Goal: Information Seeking & Learning: Learn about a topic

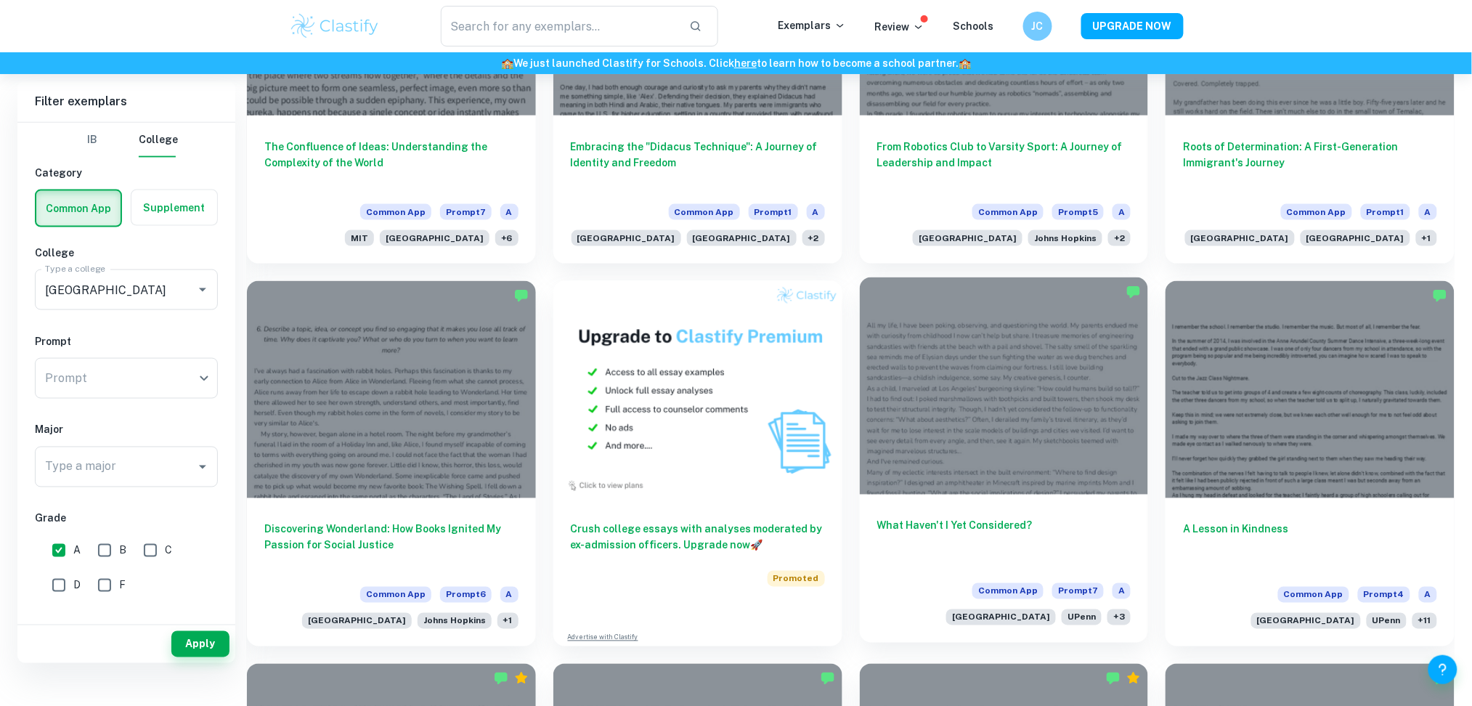
scroll to position [218, 0]
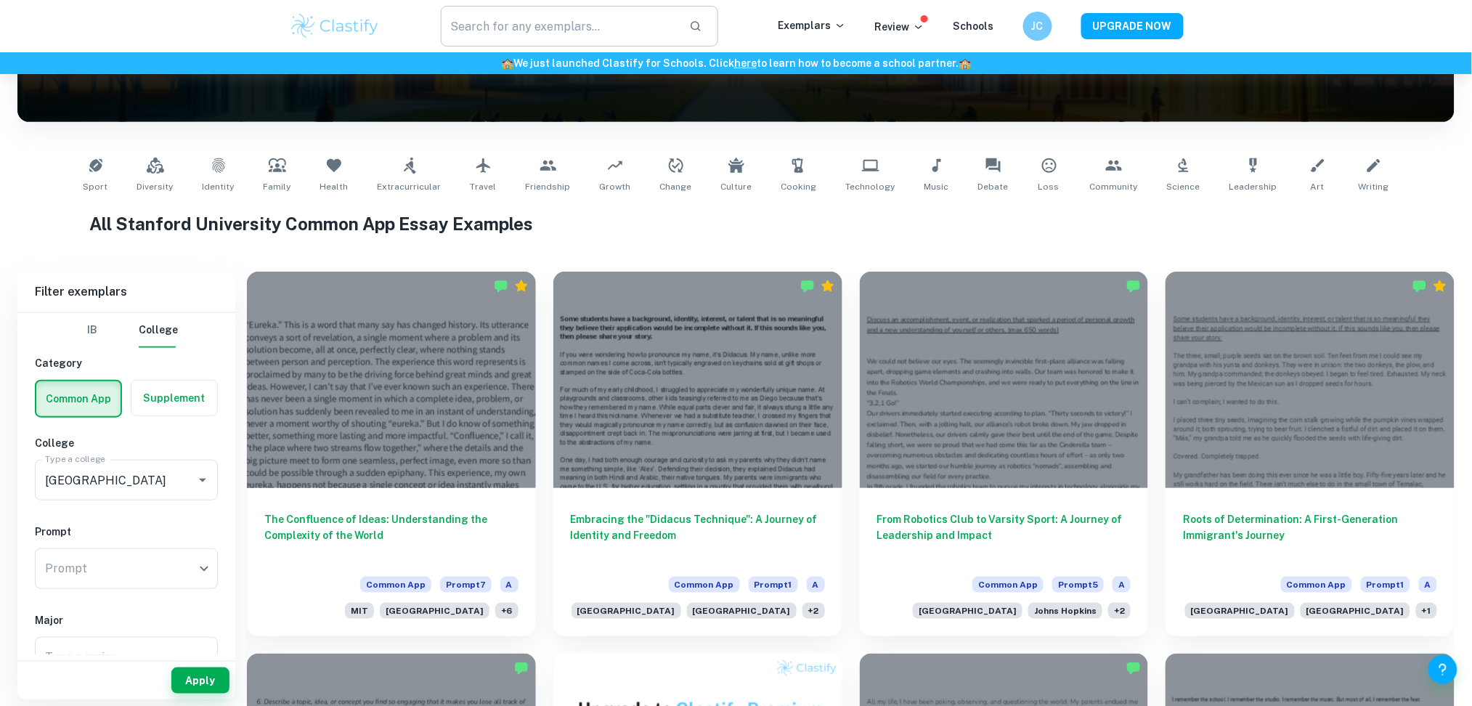
click at [529, 33] on input "text" at bounding box center [560, 26] width 238 height 41
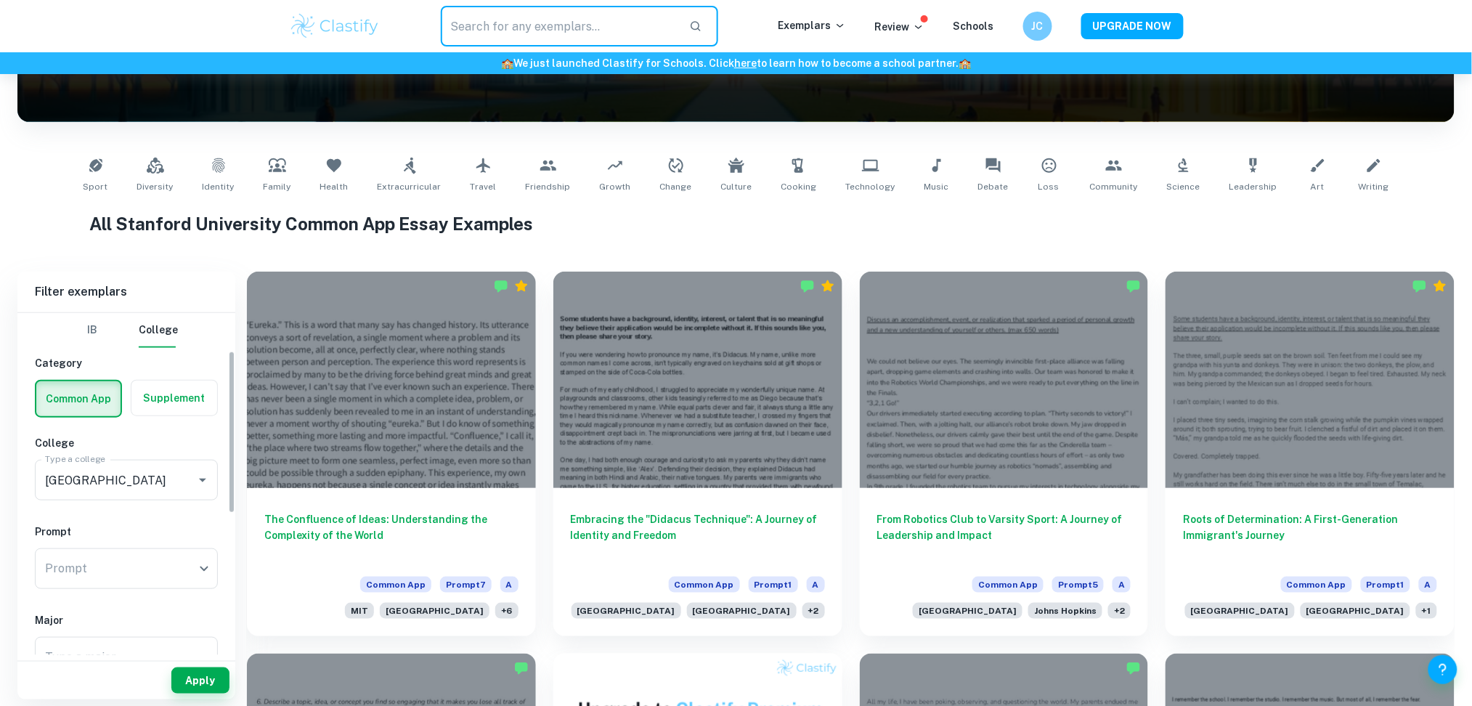
scroll to position [89, 0]
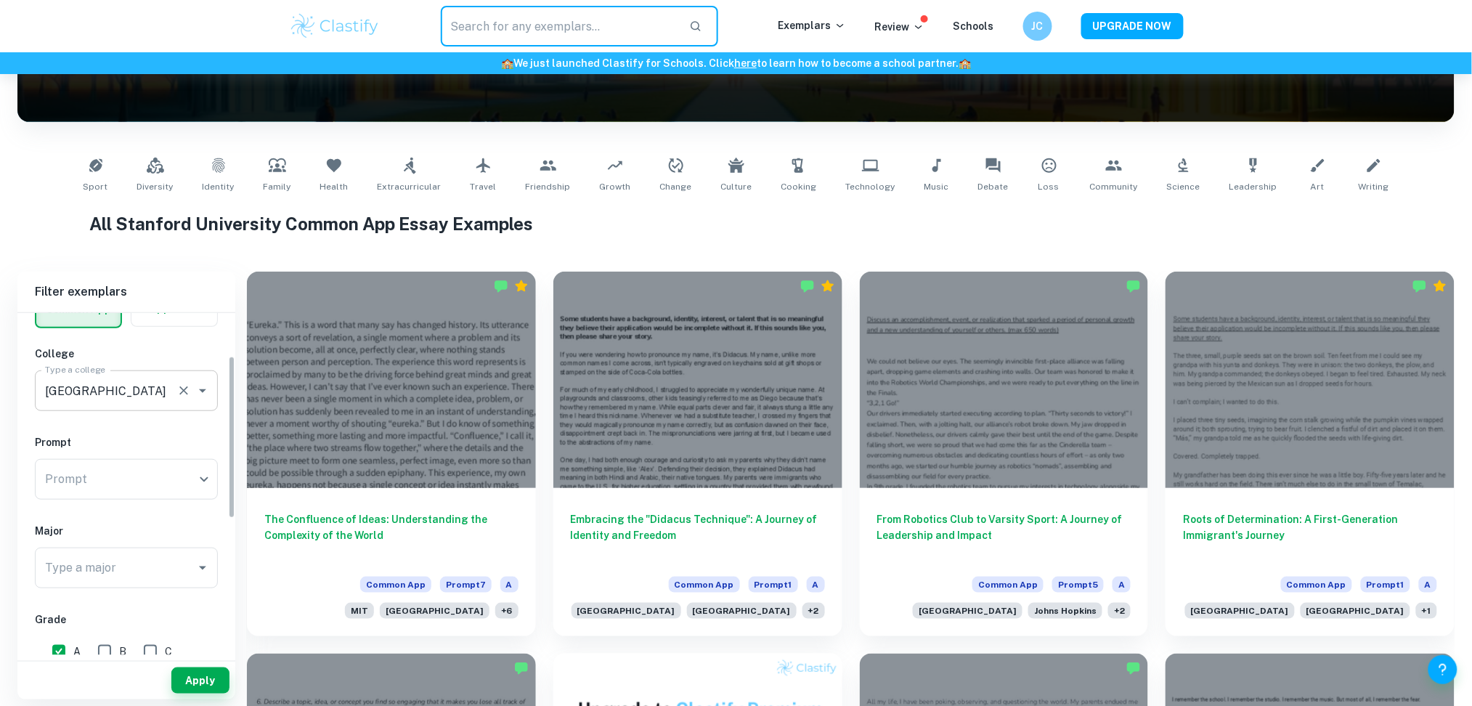
click at [170, 389] on input "[GEOGRAPHIC_DATA]" at bounding box center [105, 391] width 129 height 28
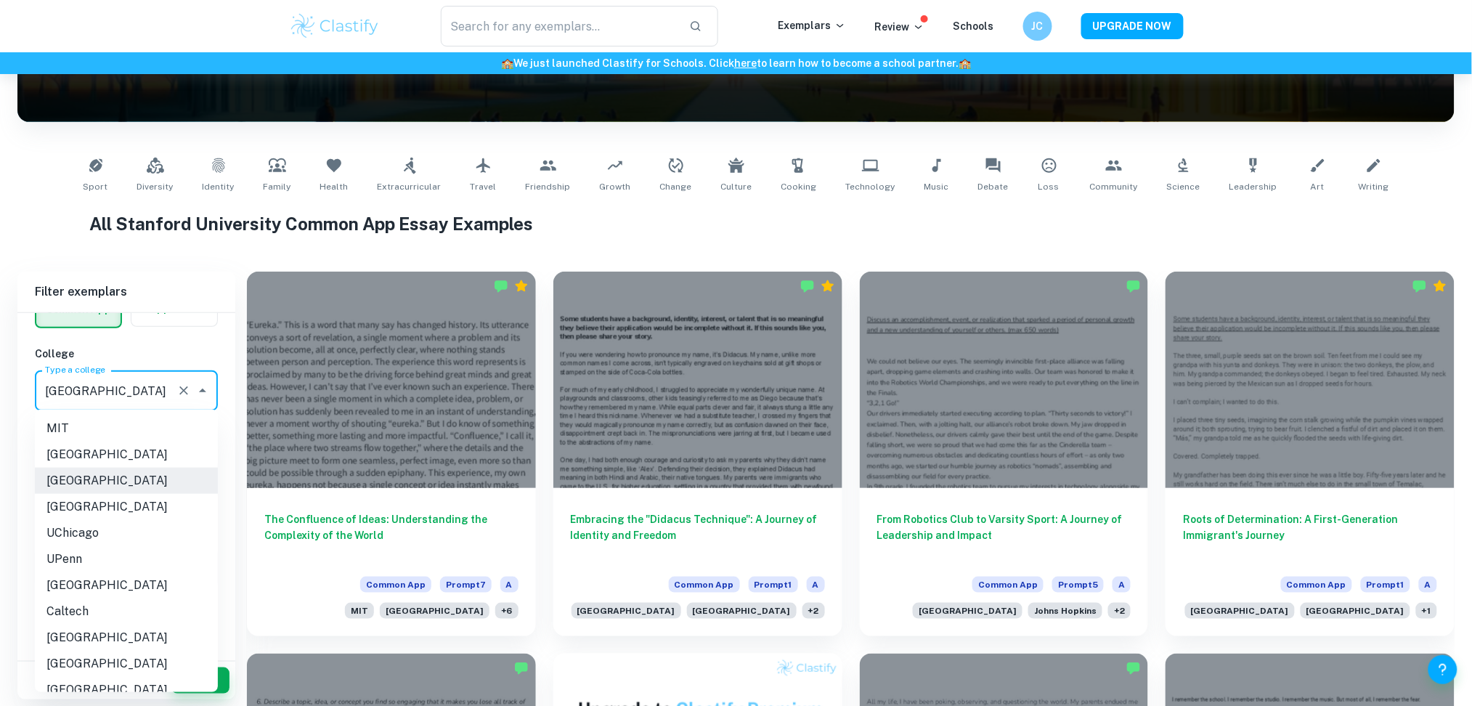
click at [189, 387] on icon "Clear" at bounding box center [184, 391] width 15 height 15
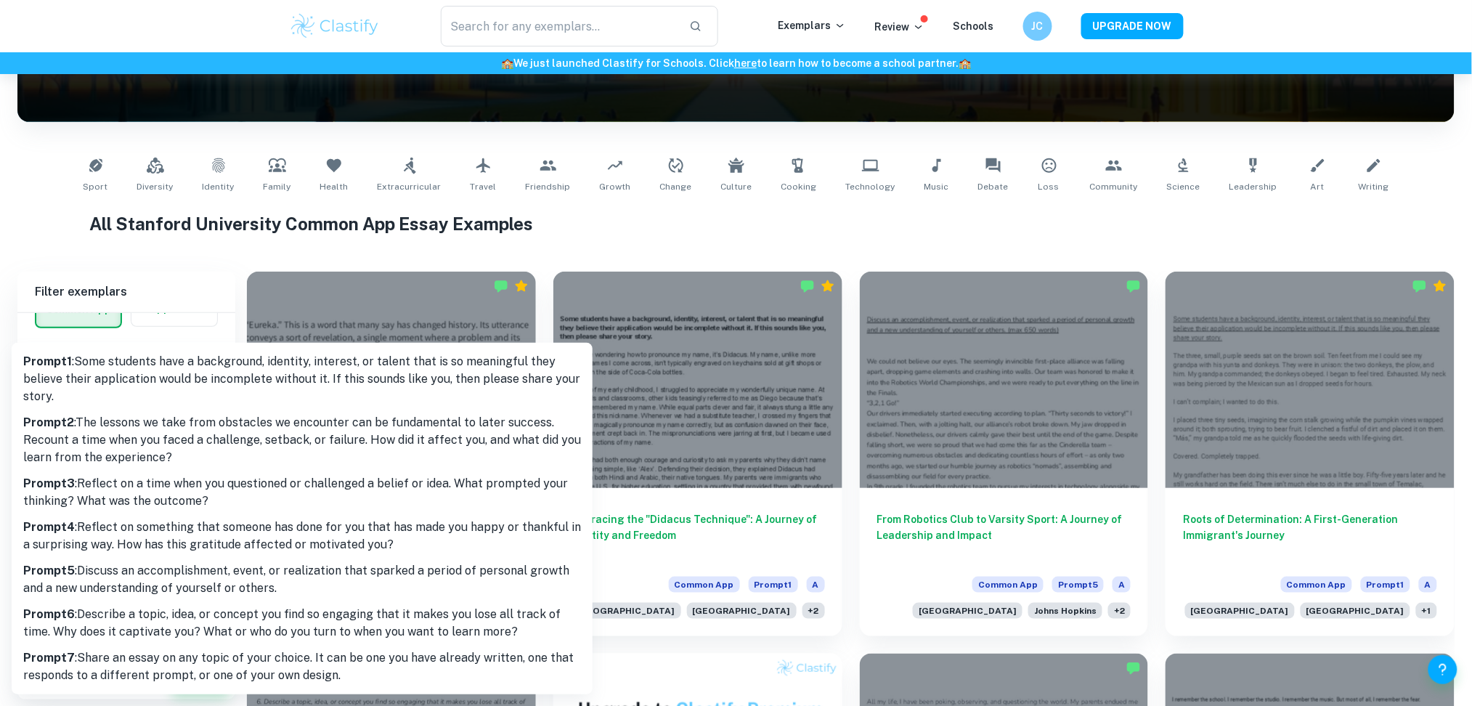
click at [159, 484] on body "We value your privacy We use cookies to enhance your browsing experience, serve…" at bounding box center [736, 209] width 1472 height 706
click at [259, 216] on div at bounding box center [736, 353] width 1472 height 706
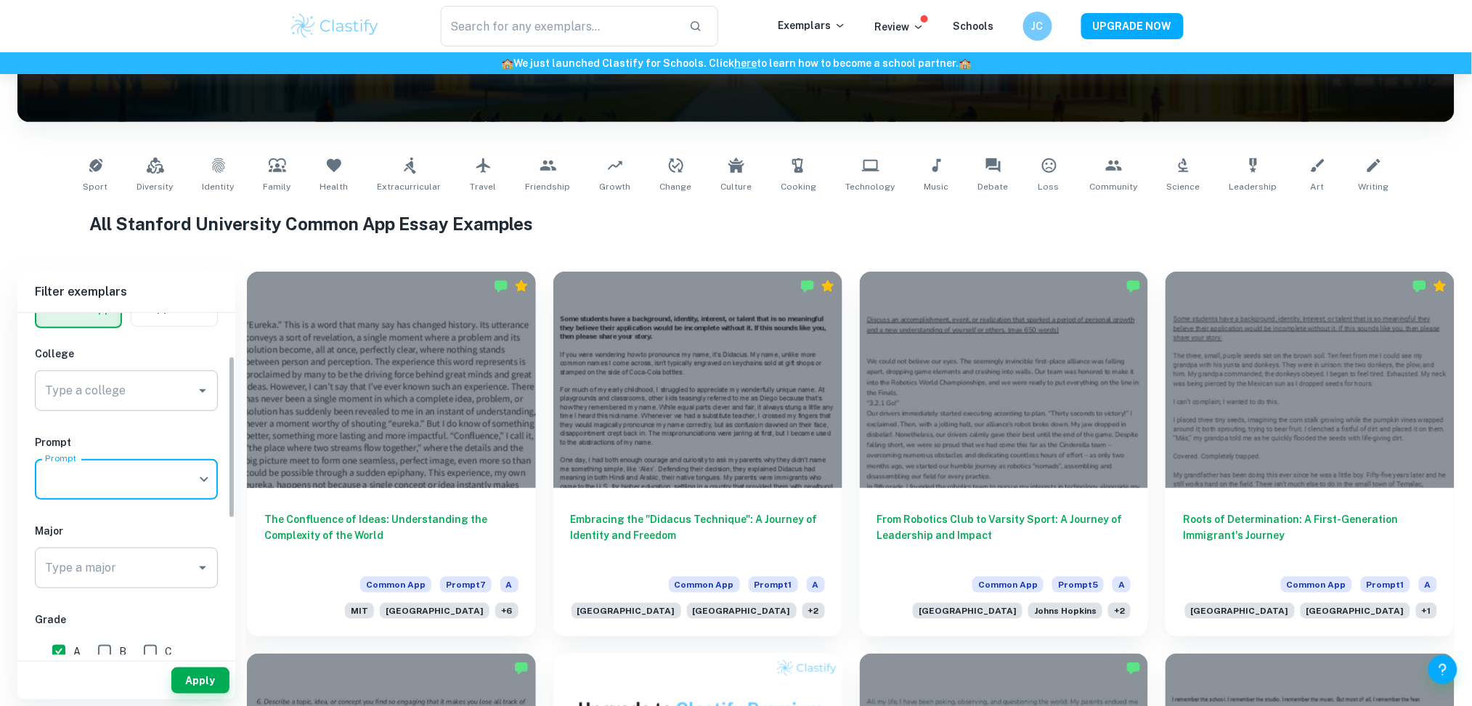
click at [137, 559] on input "Type a major" at bounding box center [115, 568] width 148 height 28
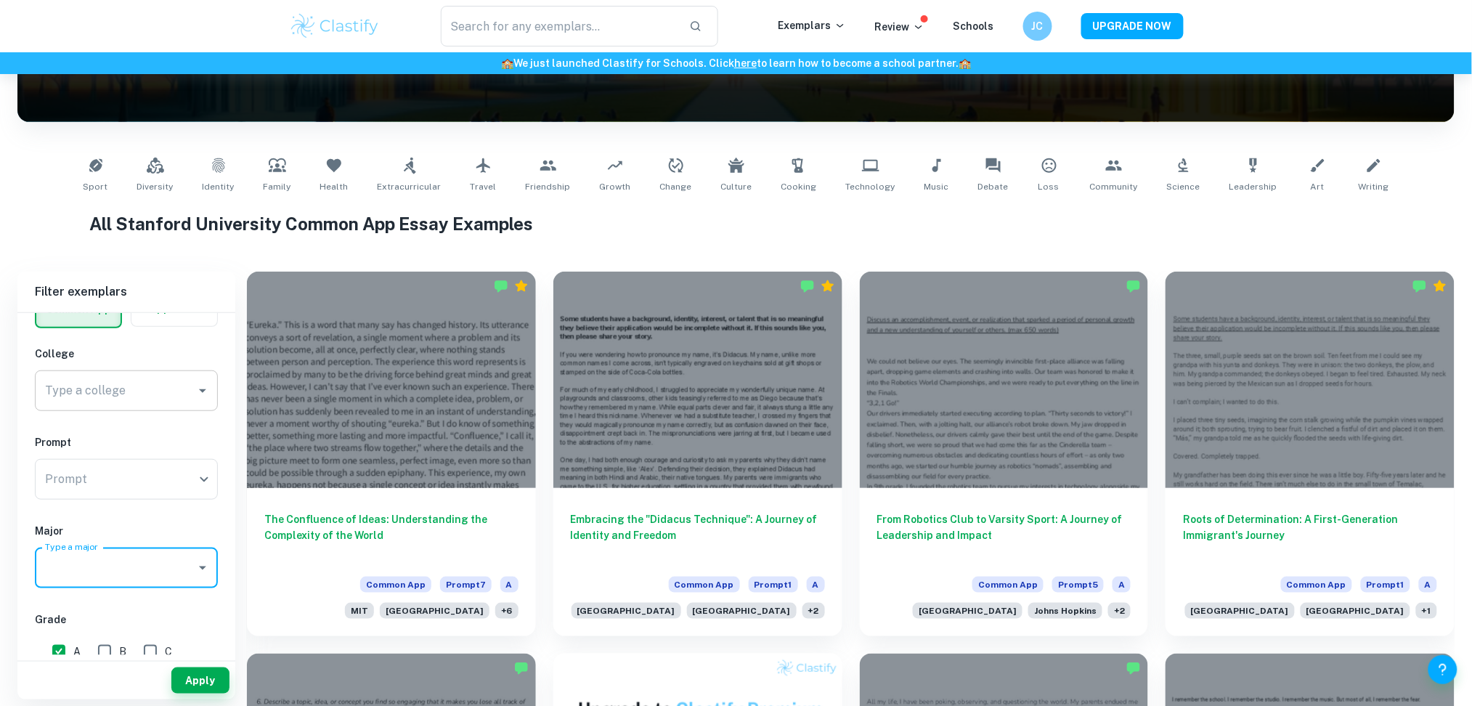
click at [145, 564] on input "Type a major" at bounding box center [115, 568] width 148 height 28
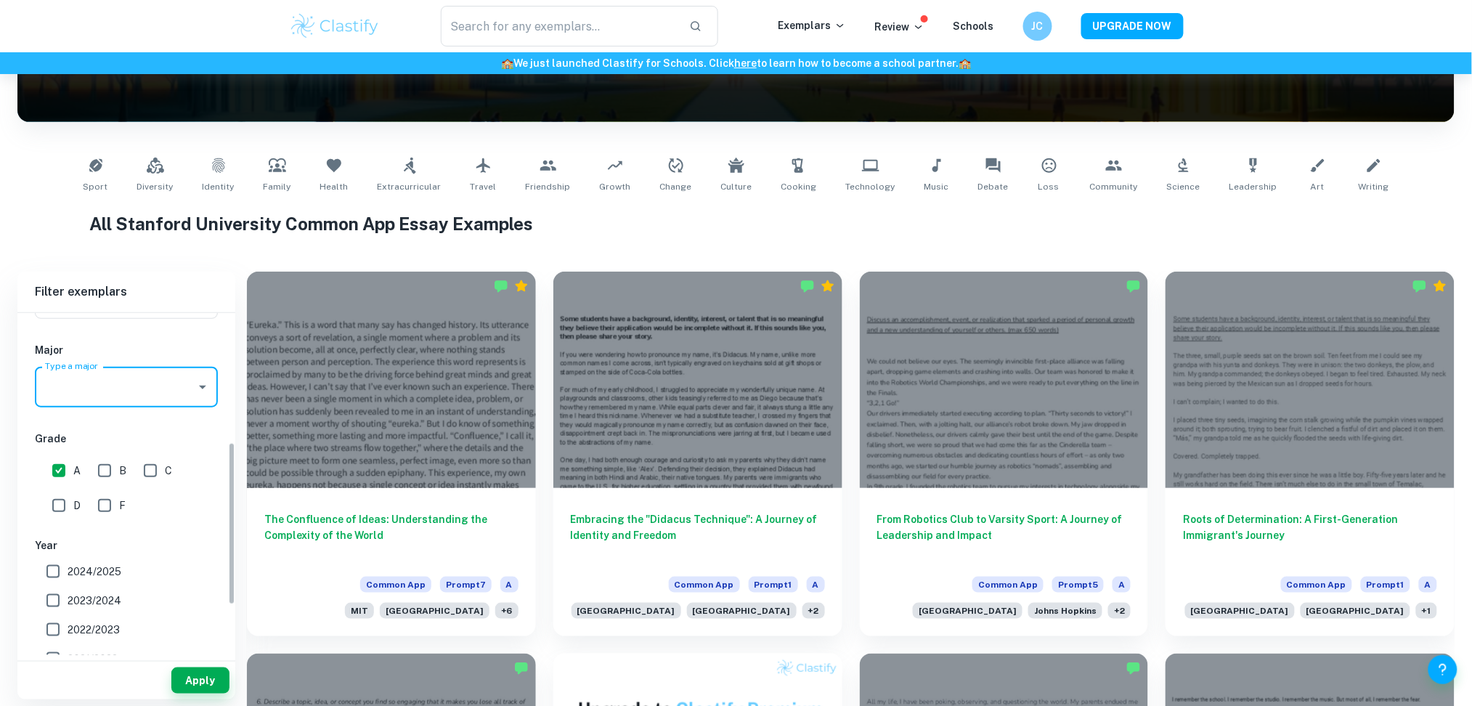
scroll to position [269, 0]
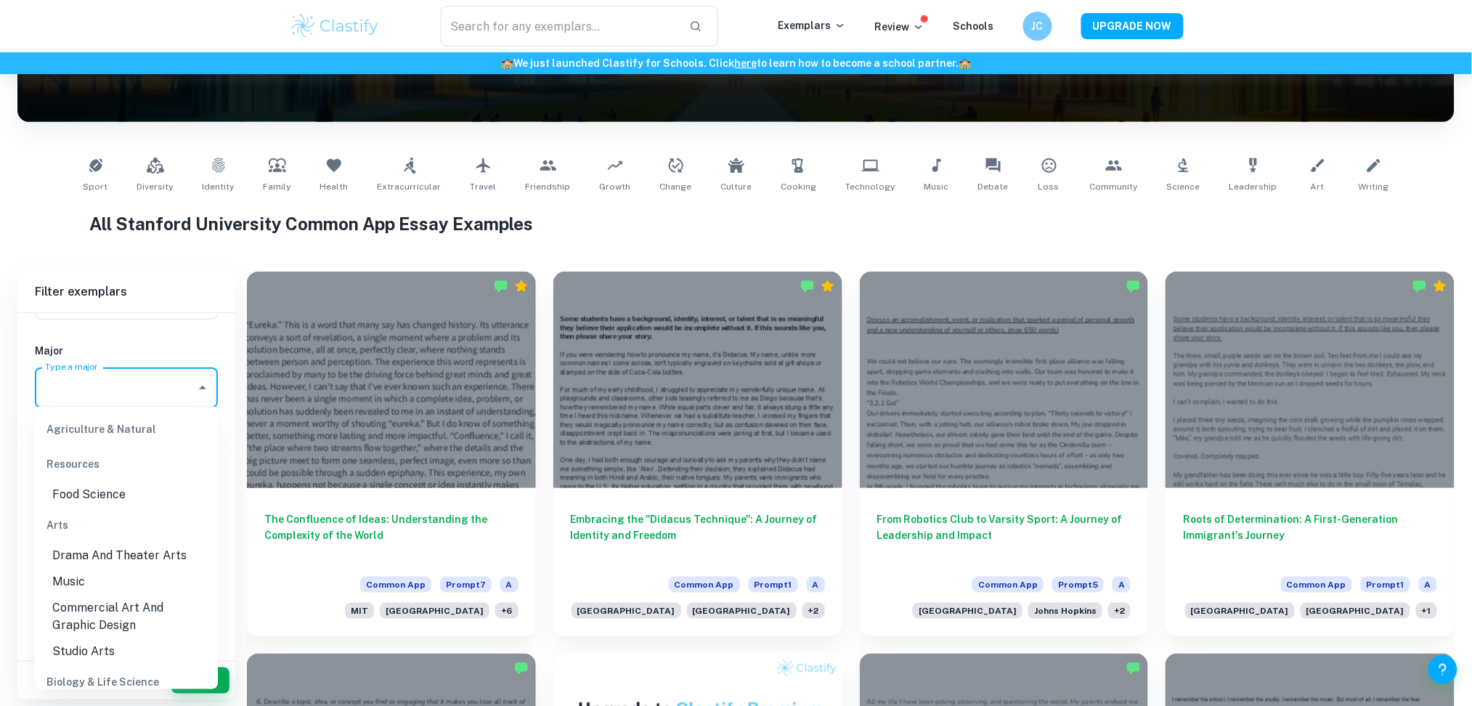
click at [124, 389] on input "Type a major" at bounding box center [115, 388] width 148 height 28
type input "n"
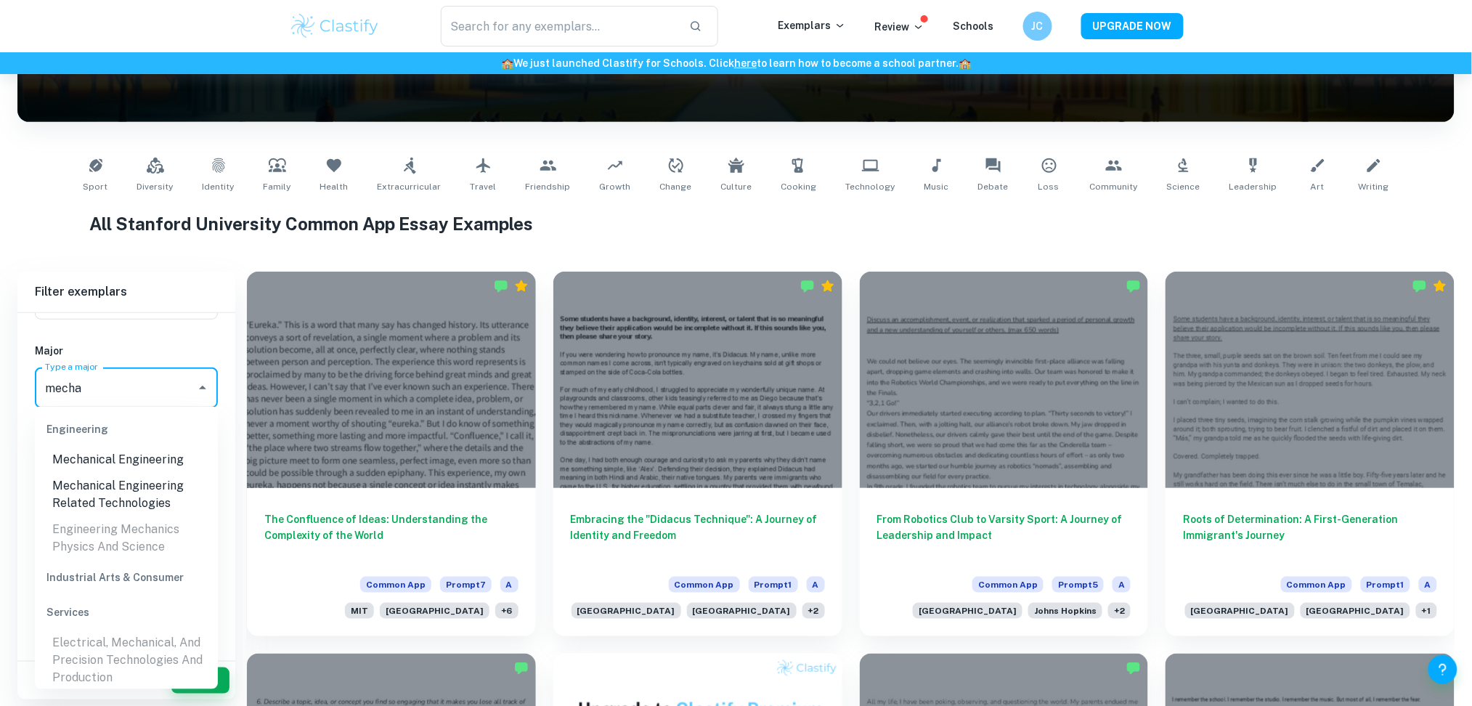
click at [142, 460] on li "Mechanical Engineering" at bounding box center [126, 460] width 183 height 26
type input "mecha"
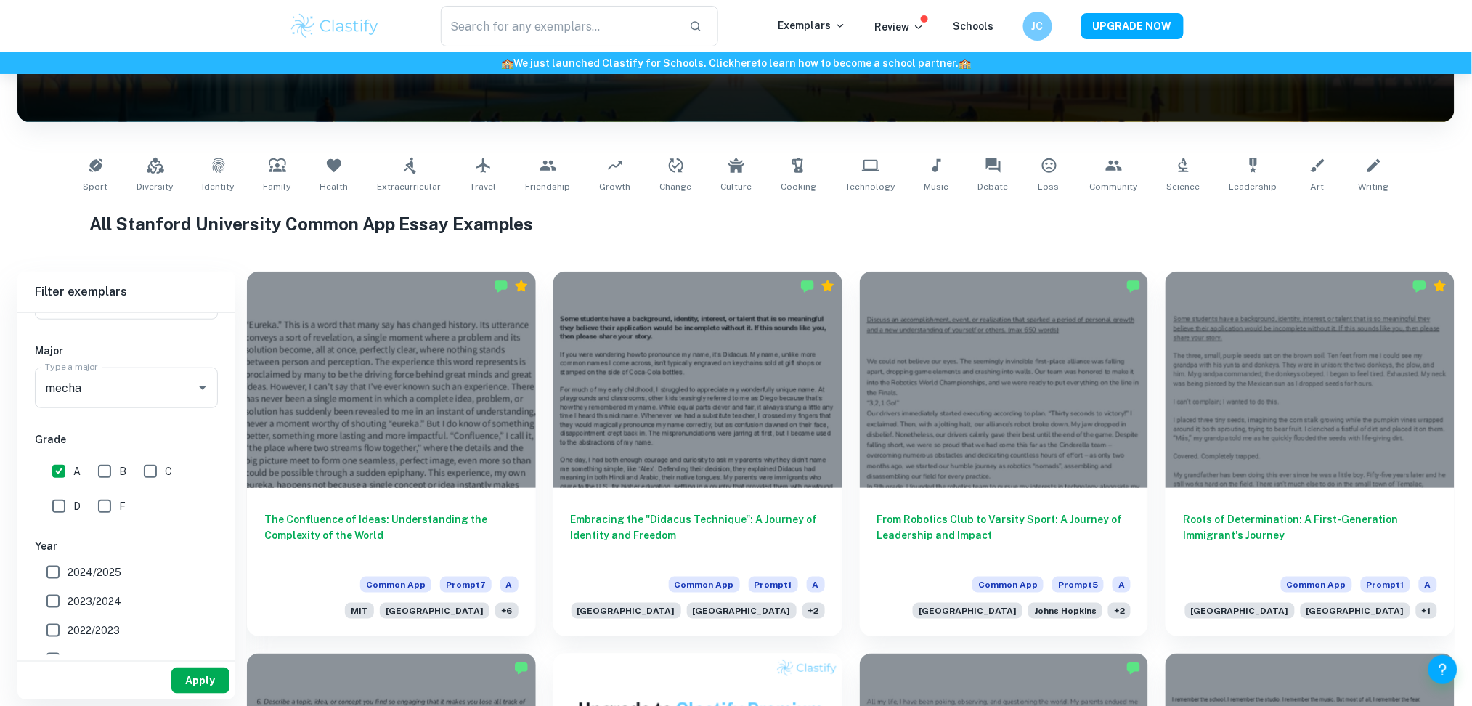
click at [195, 673] on button "Apply" at bounding box center [200, 681] width 58 height 26
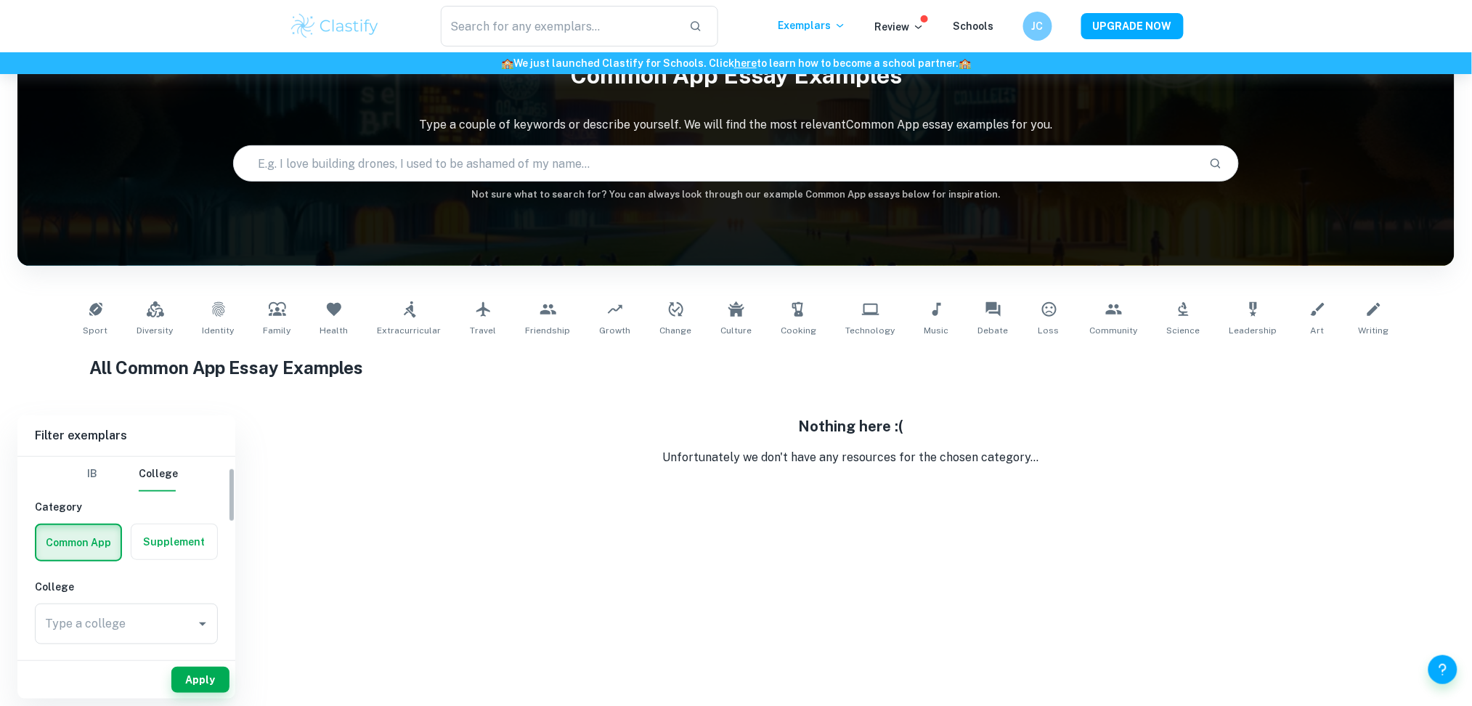
scroll to position [77, 0]
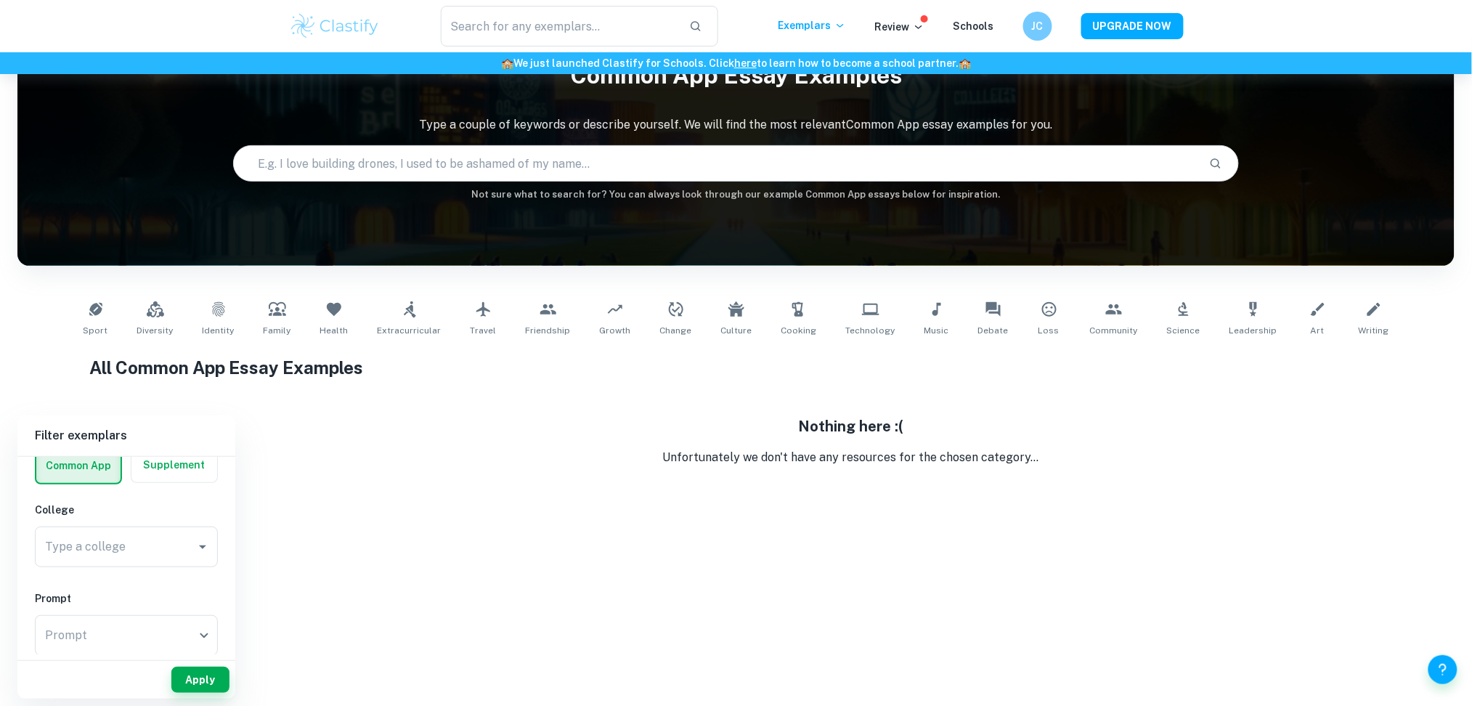
click at [209, 508] on h6 "College" at bounding box center [126, 510] width 183 height 16
click at [227, 315] on icon at bounding box center [218, 309] width 17 height 17
type input "Identity"
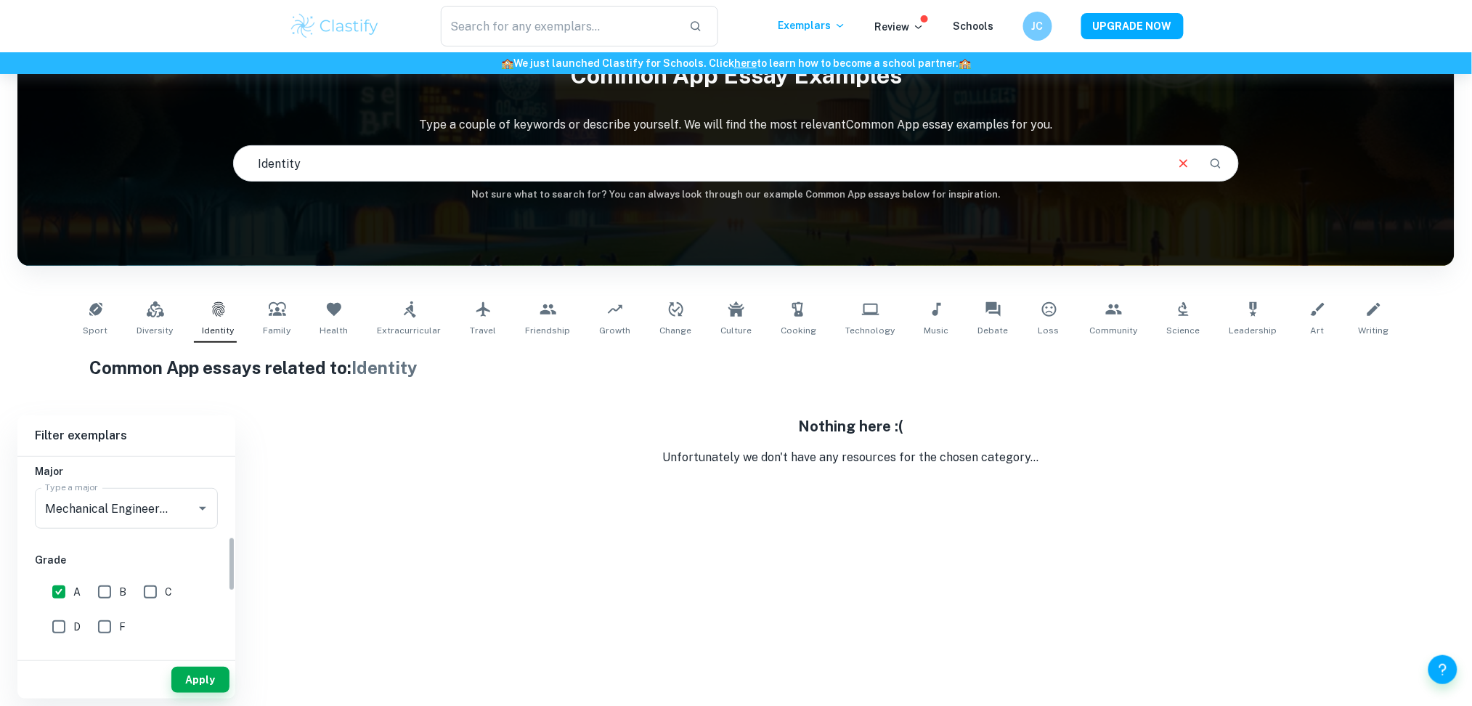
scroll to position [289, 0]
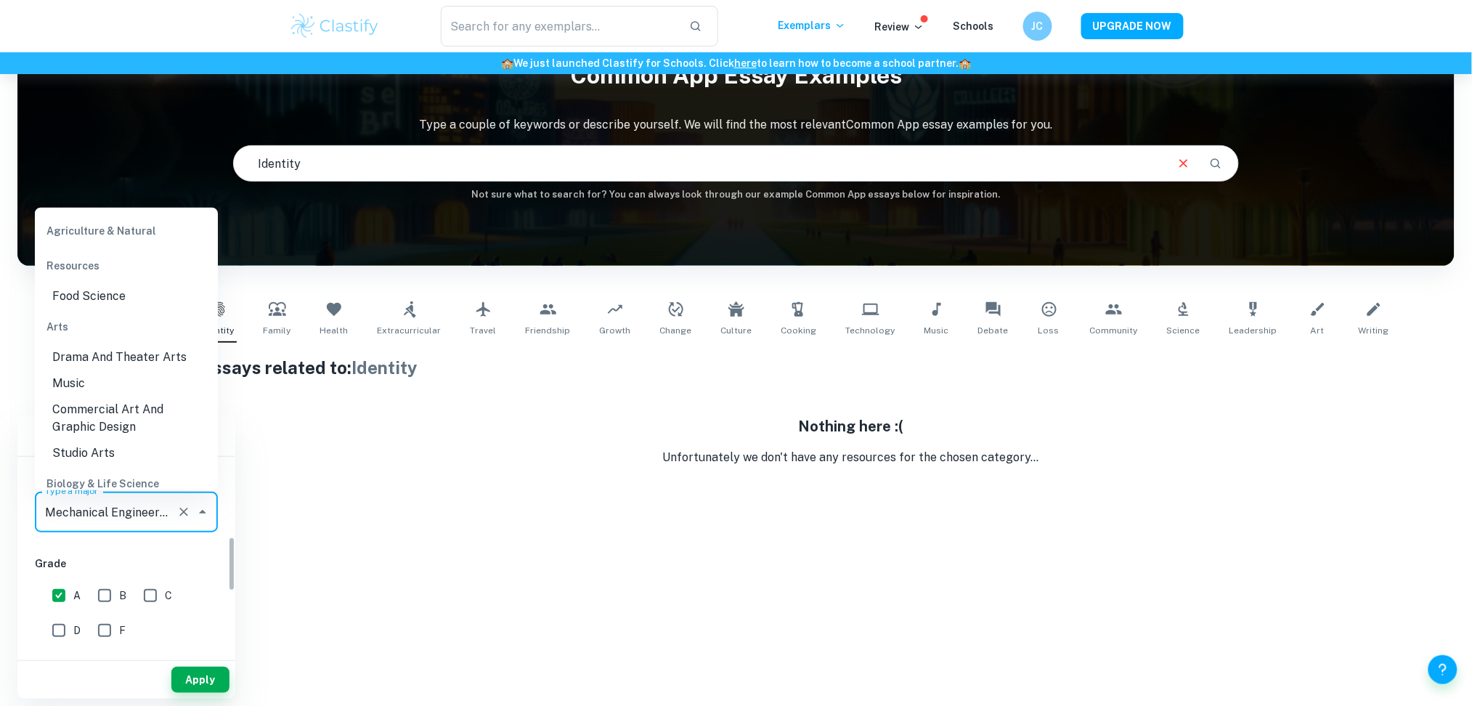
click at [111, 513] on input "Mechanical Engineering" at bounding box center [105, 512] width 129 height 28
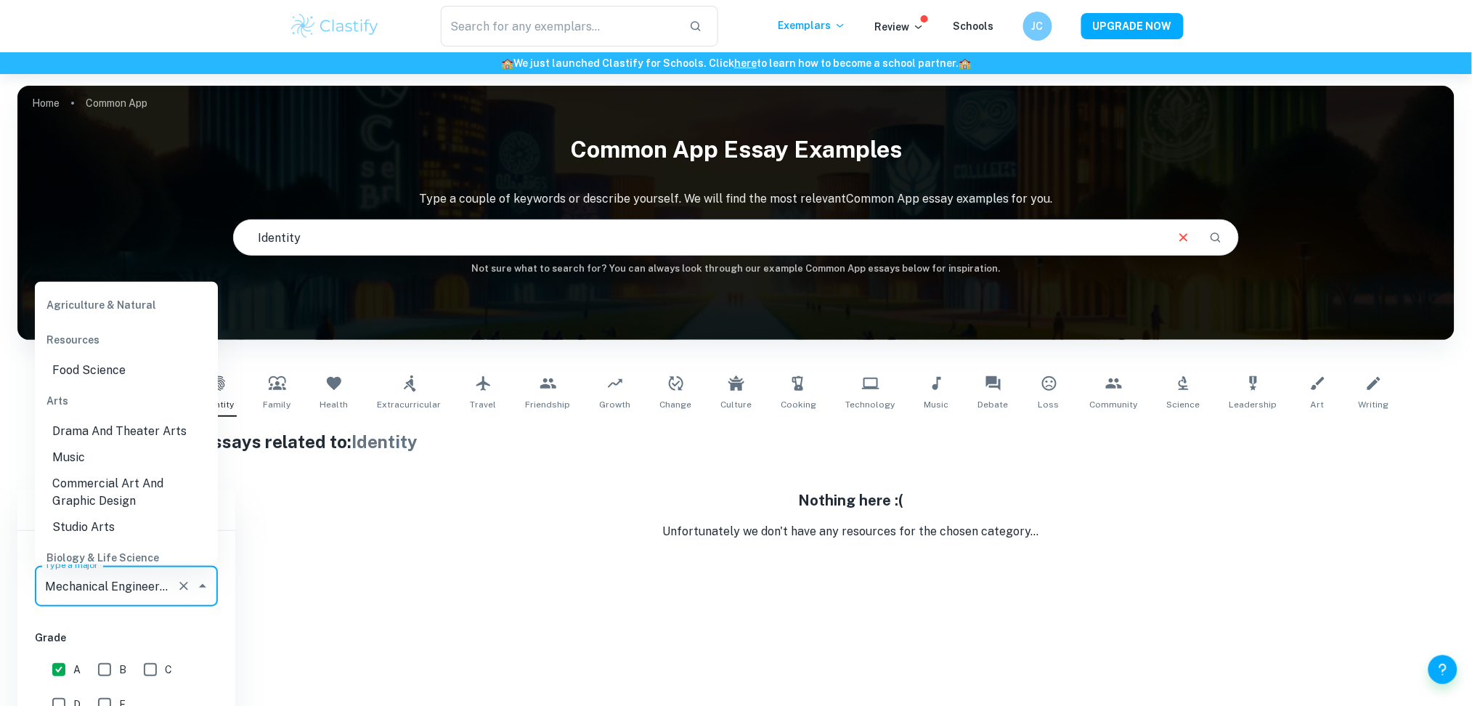
scroll to position [1135, 0]
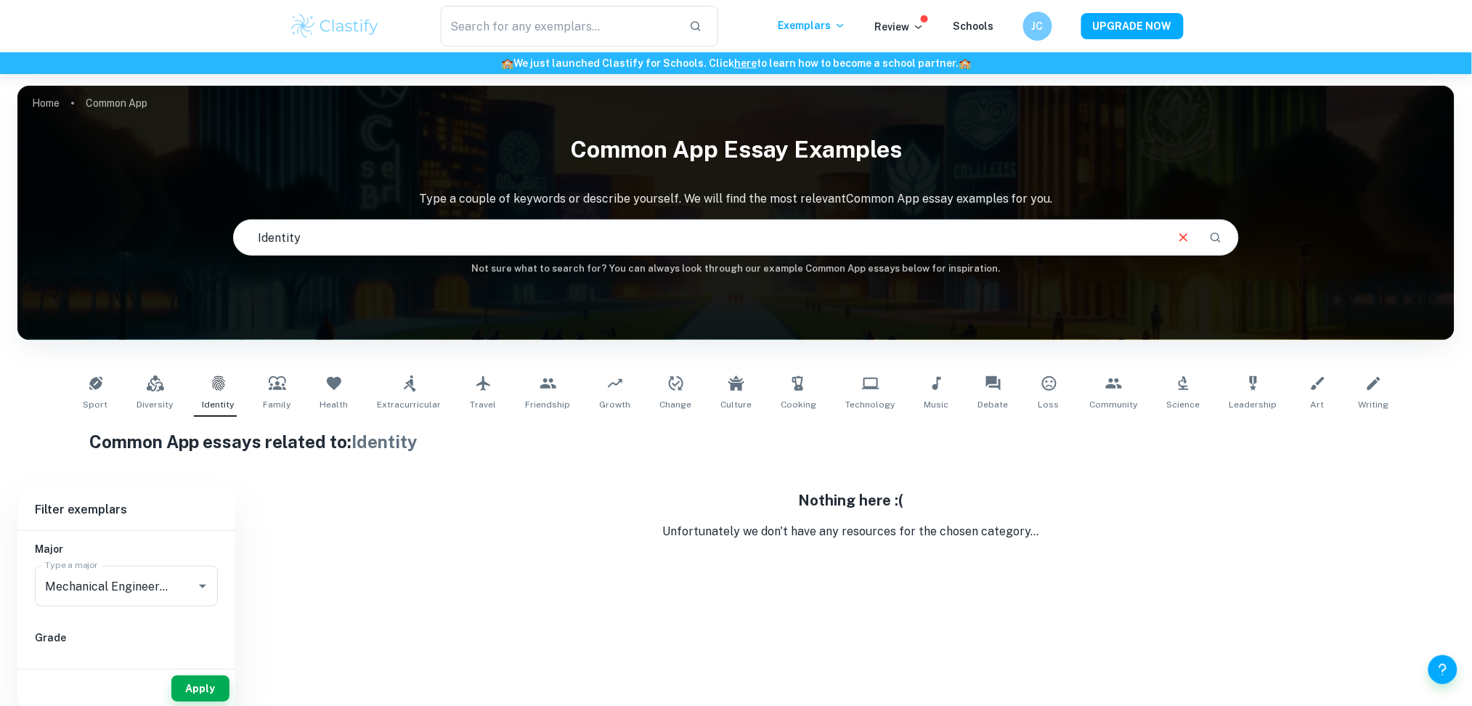
click at [368, 28] on img at bounding box center [335, 26] width 92 height 29
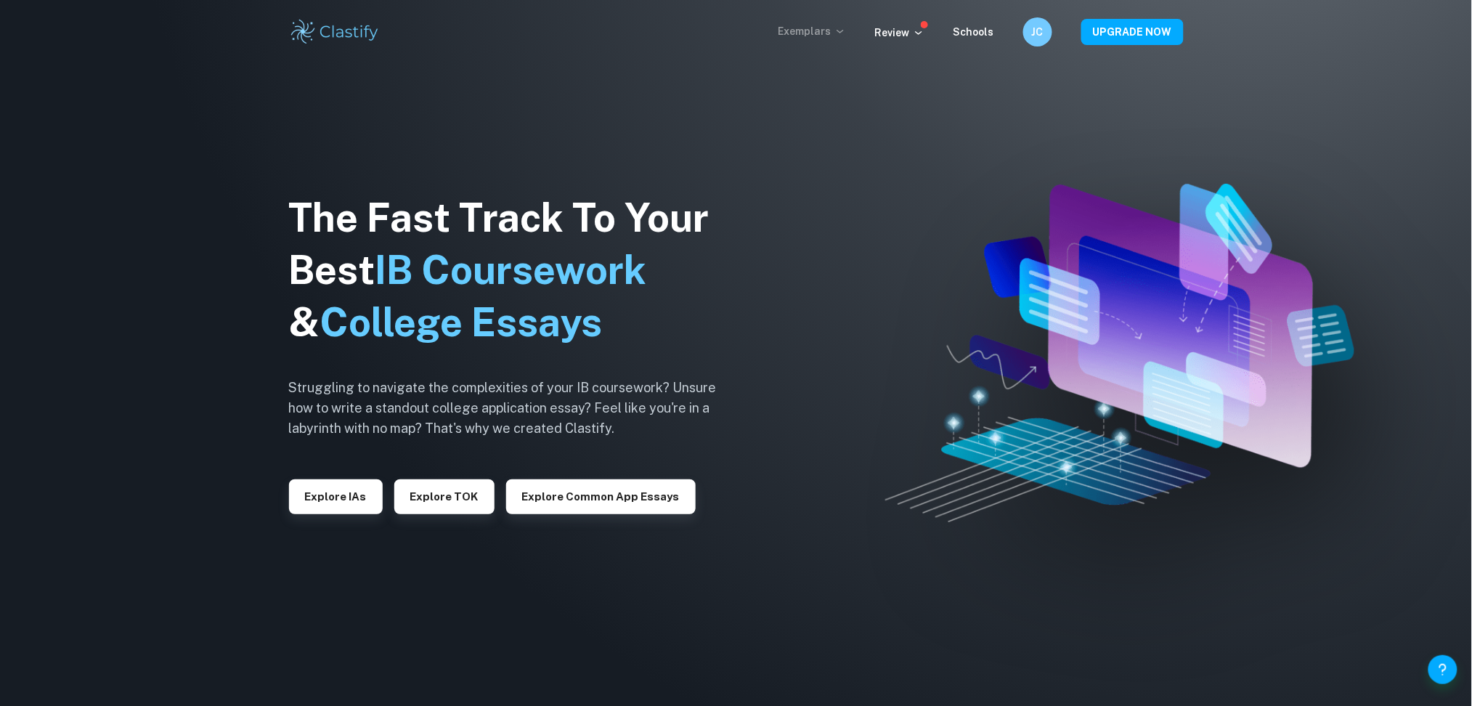
click at [833, 28] on p "Exemplars" at bounding box center [813, 31] width 68 height 16
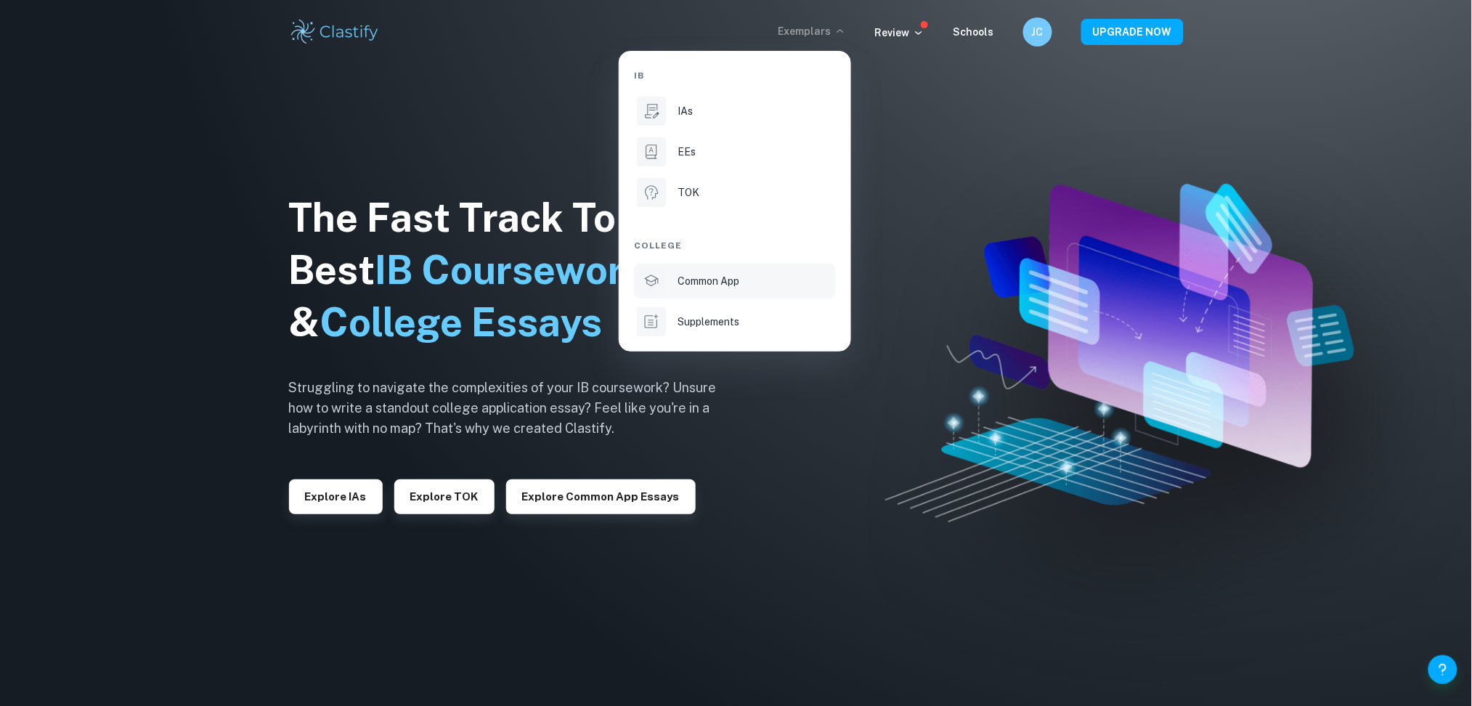
click at [718, 283] on p "Common App" at bounding box center [709, 281] width 62 height 16
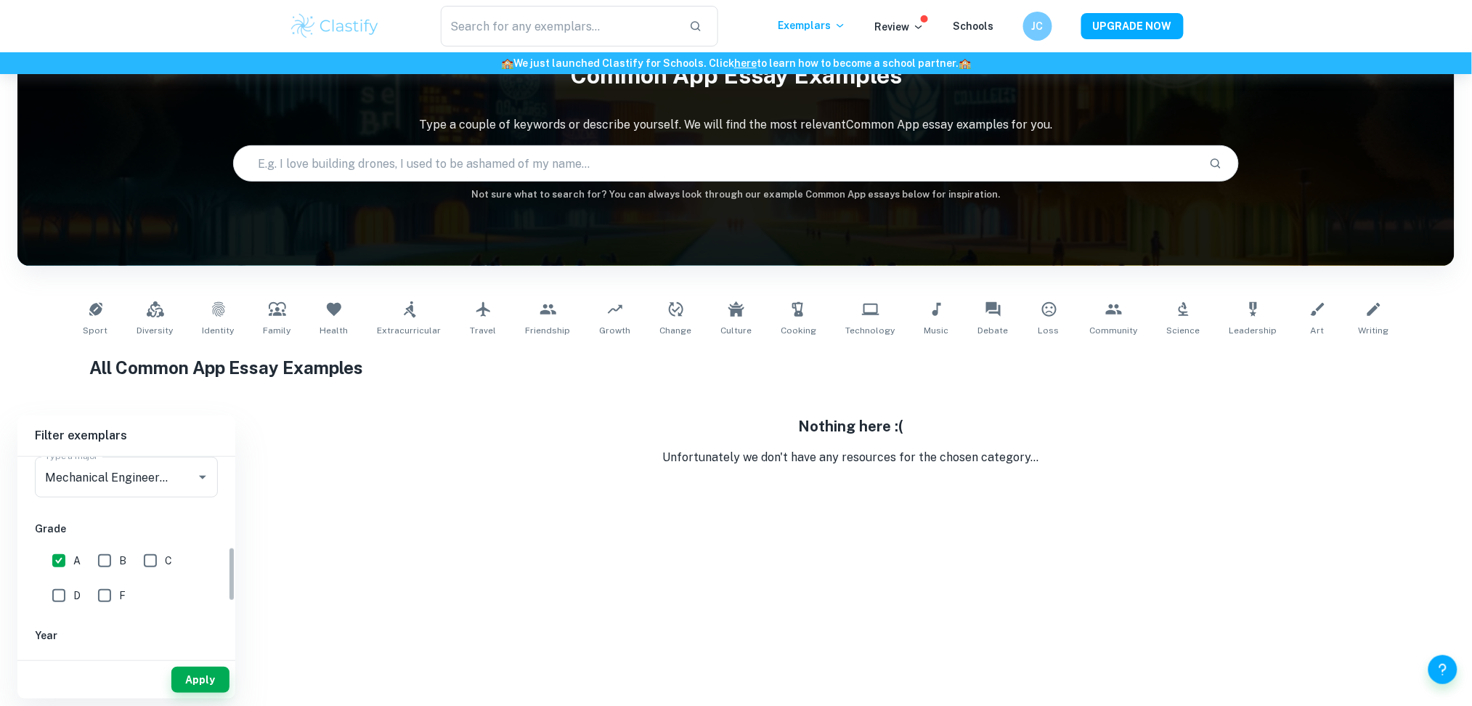
scroll to position [325, 0]
click at [182, 469] on icon "Clear" at bounding box center [184, 476] width 15 height 15
click at [195, 476] on icon "Open" at bounding box center [202, 475] width 17 height 17
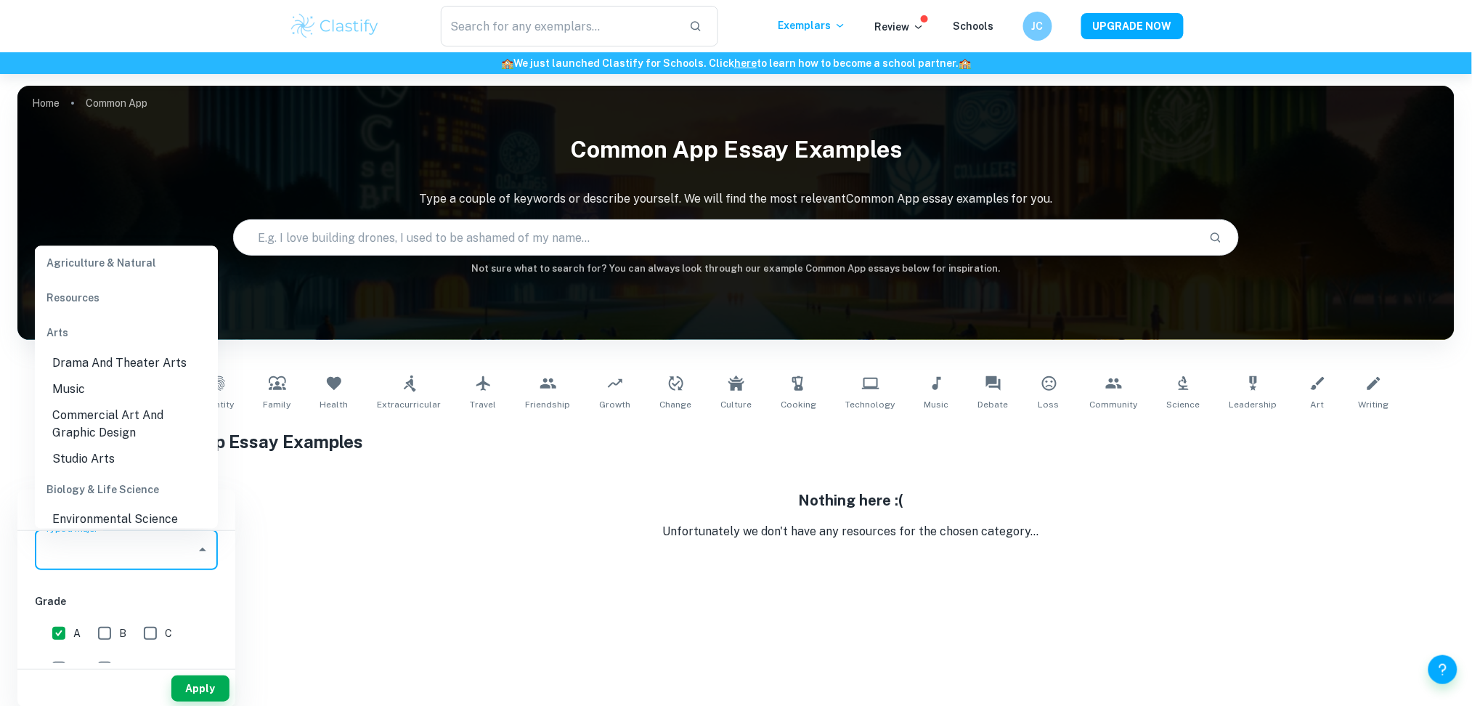
scroll to position [49, 0]
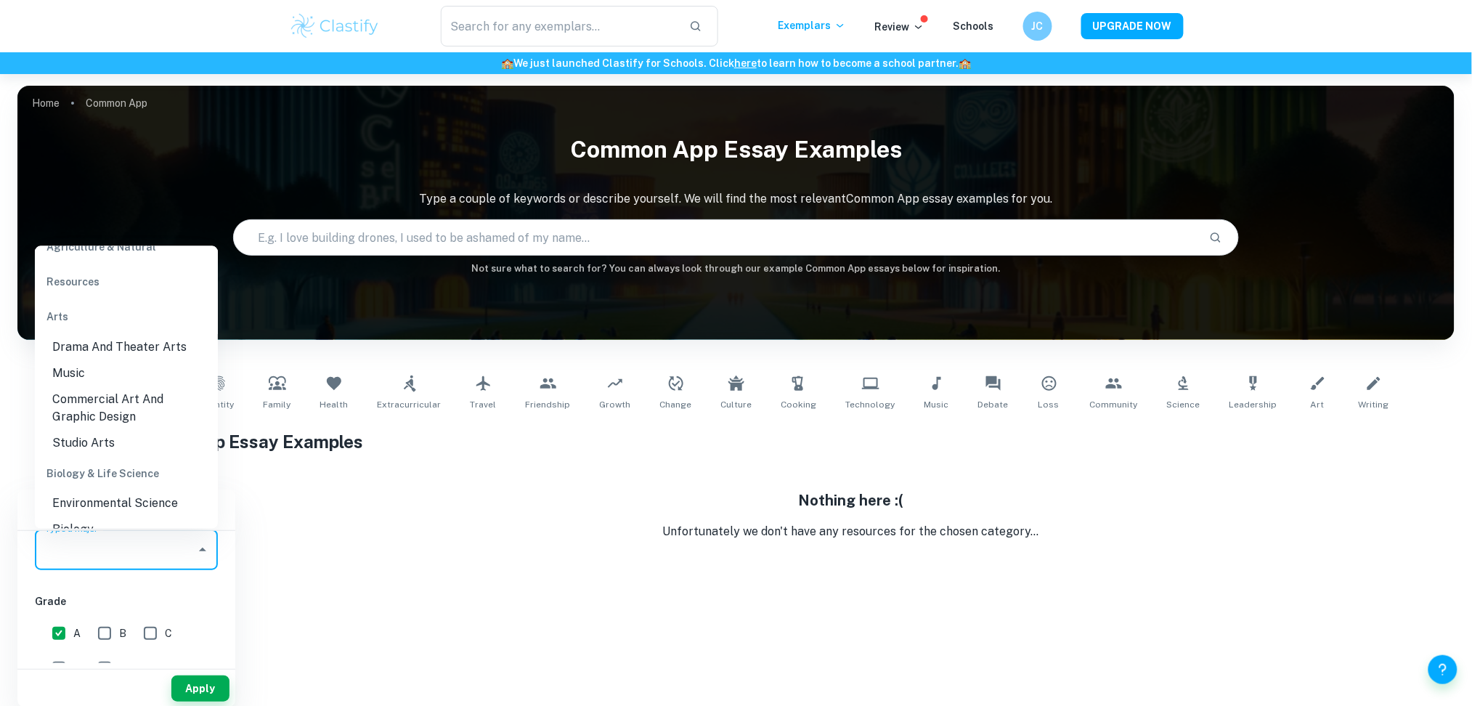
click at [119, 442] on li "Studio Arts" at bounding box center [126, 443] width 183 height 26
type input "Studio Arts"
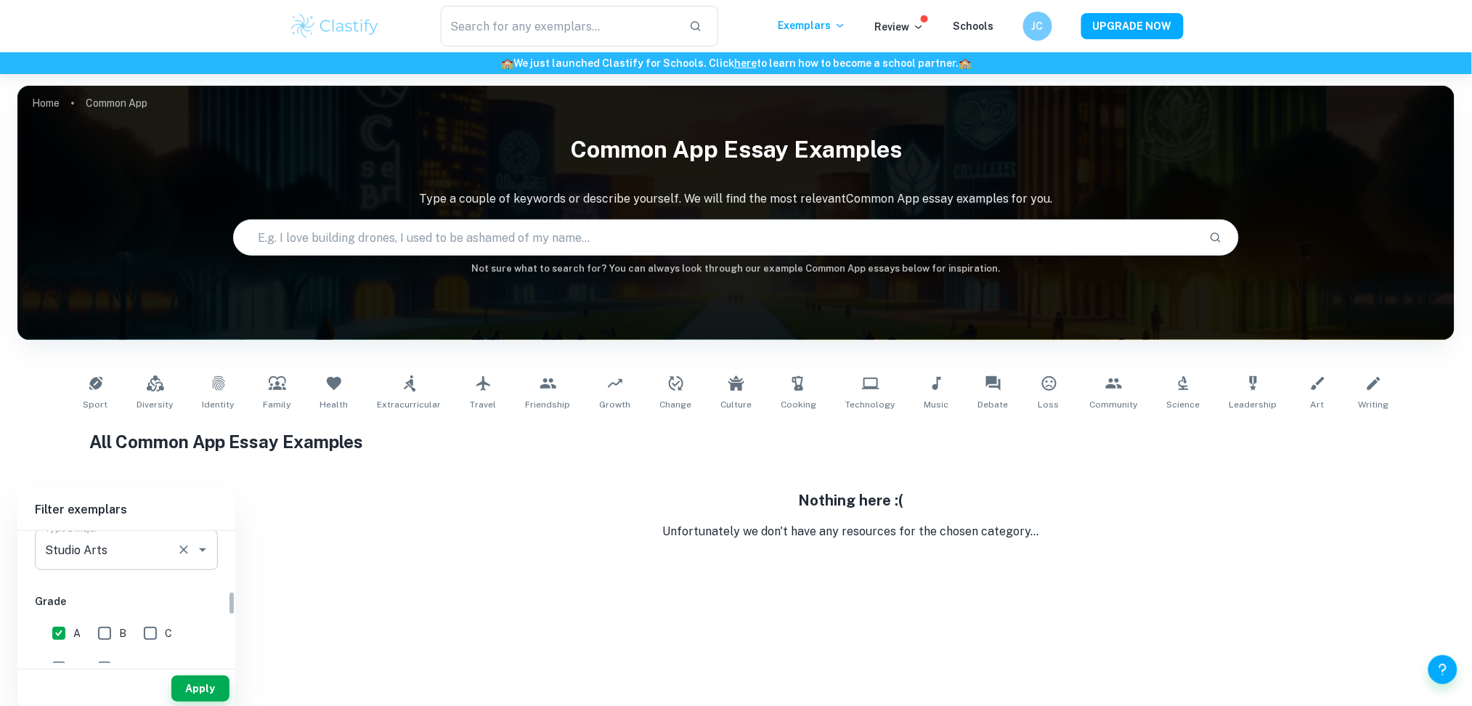
scroll to position [386, 0]
click at [212, 677] on button "Apply" at bounding box center [200, 689] width 58 height 26
click at [62, 568] on input "A" at bounding box center [58, 572] width 29 height 29
checkbox input "false"
click at [188, 685] on button "Apply" at bounding box center [200, 689] width 58 height 26
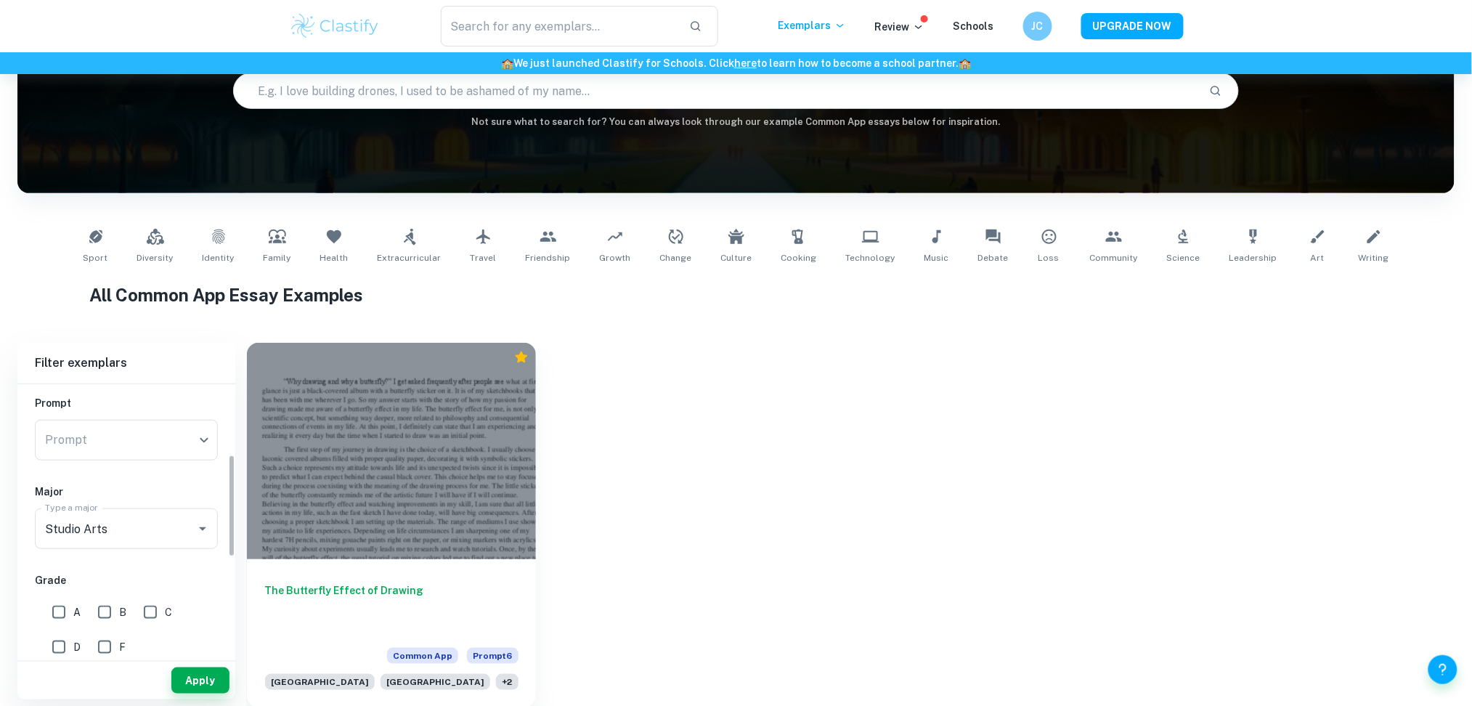
scroll to position [187, 0]
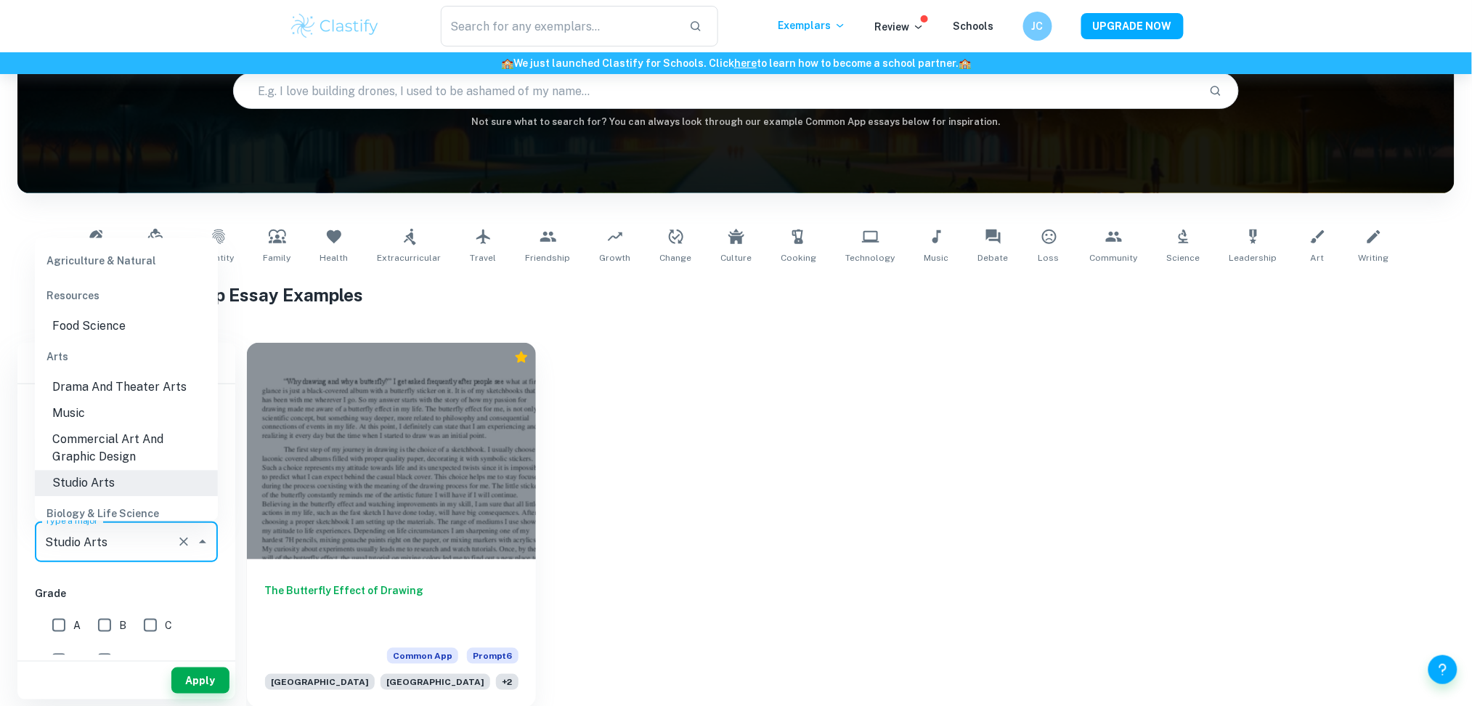
click at [155, 532] on input "Studio Arts" at bounding box center [105, 542] width 129 height 28
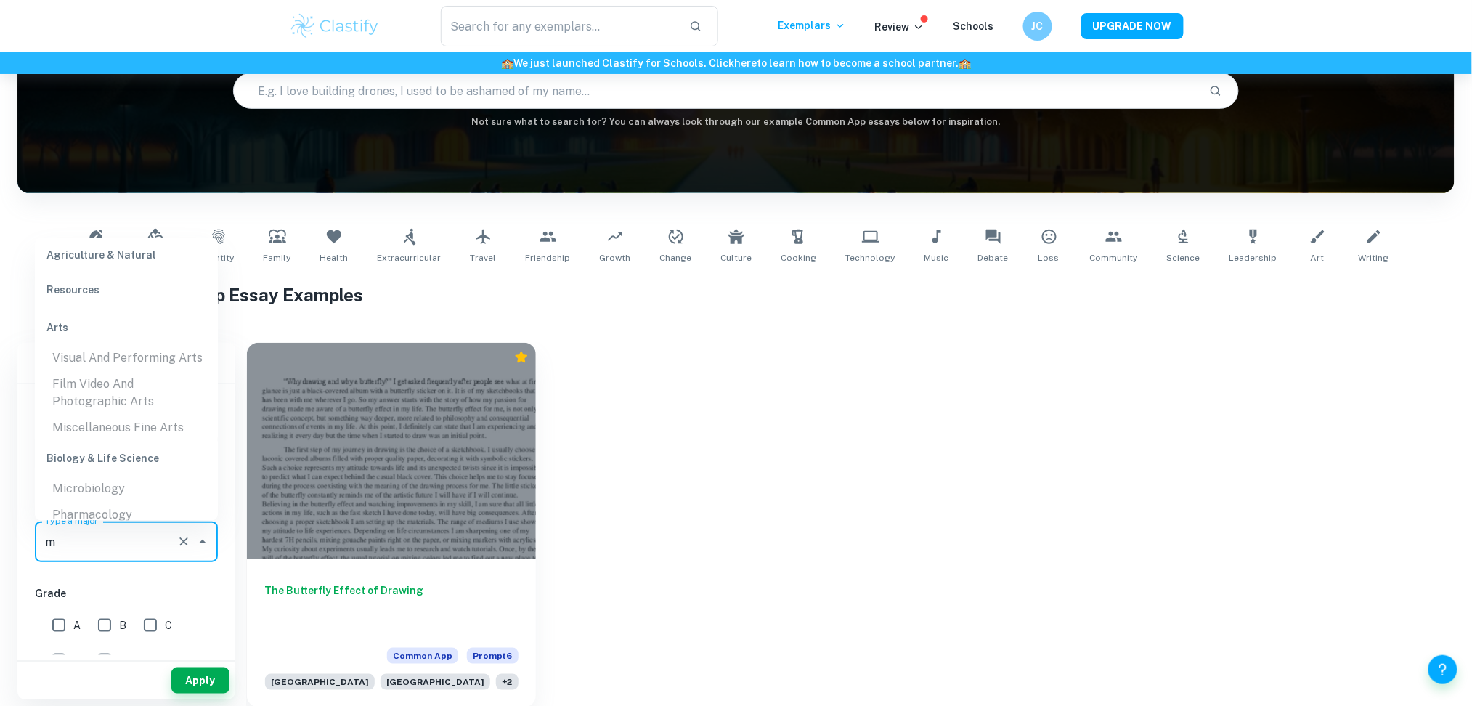
scroll to position [0, 0]
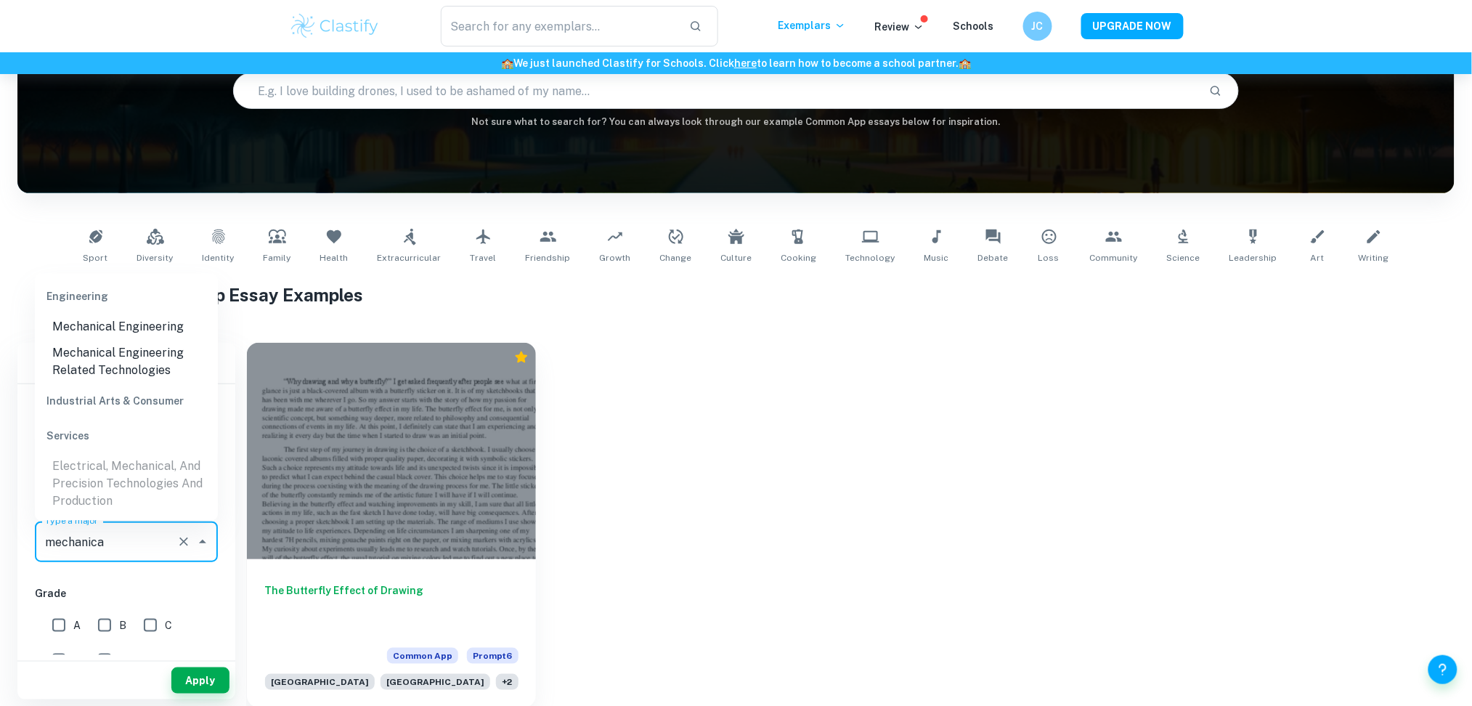
click at [161, 320] on li "Mechanical Engineering" at bounding box center [126, 328] width 183 height 26
type input "Mechanical Engineering"
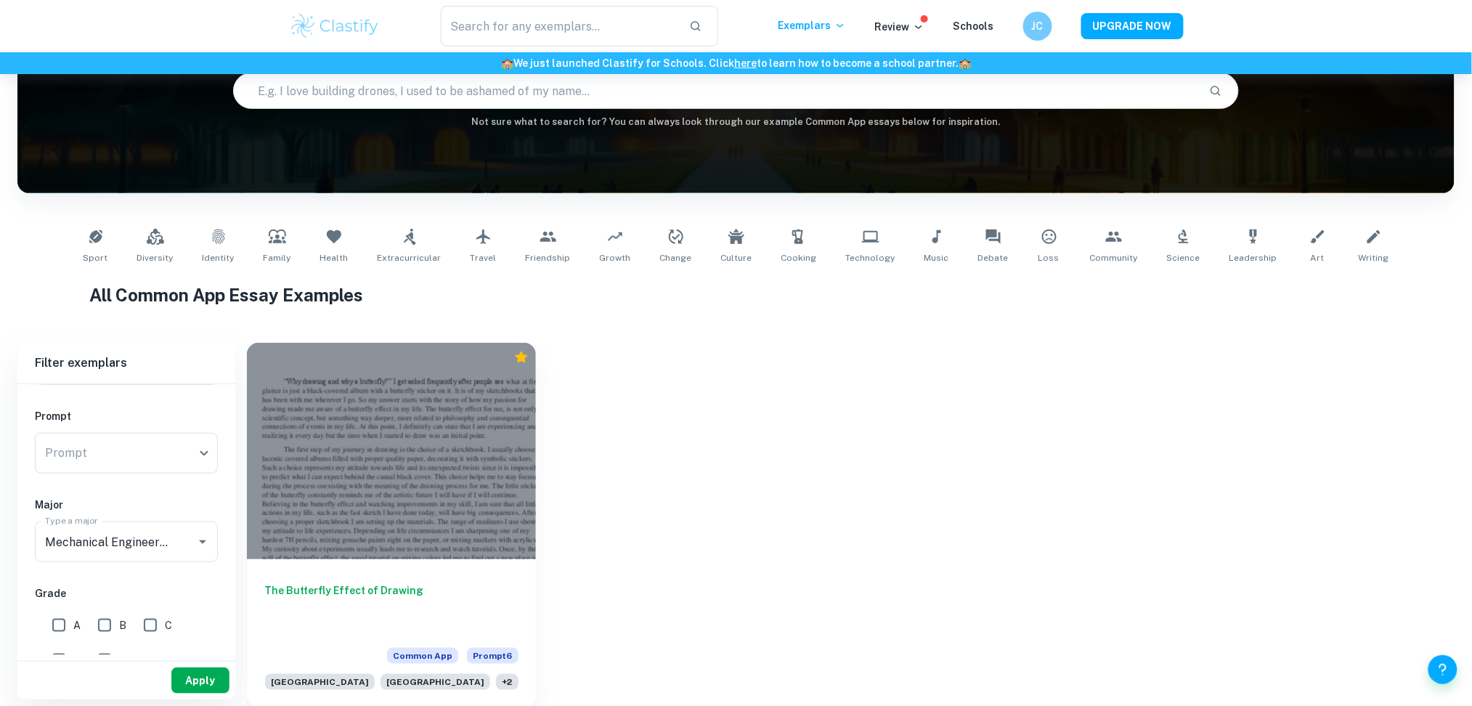
click at [205, 674] on button "Apply" at bounding box center [200, 681] width 58 height 26
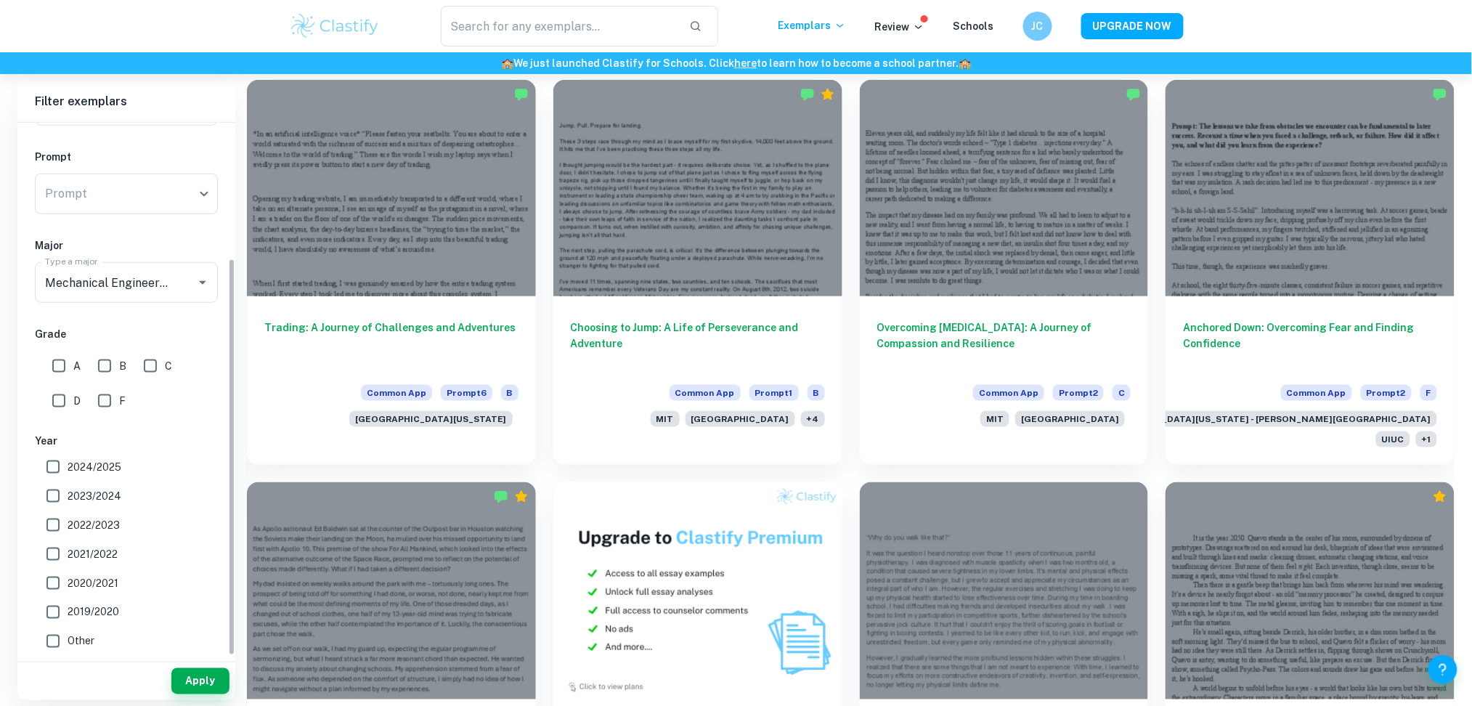
scroll to position [182, 0]
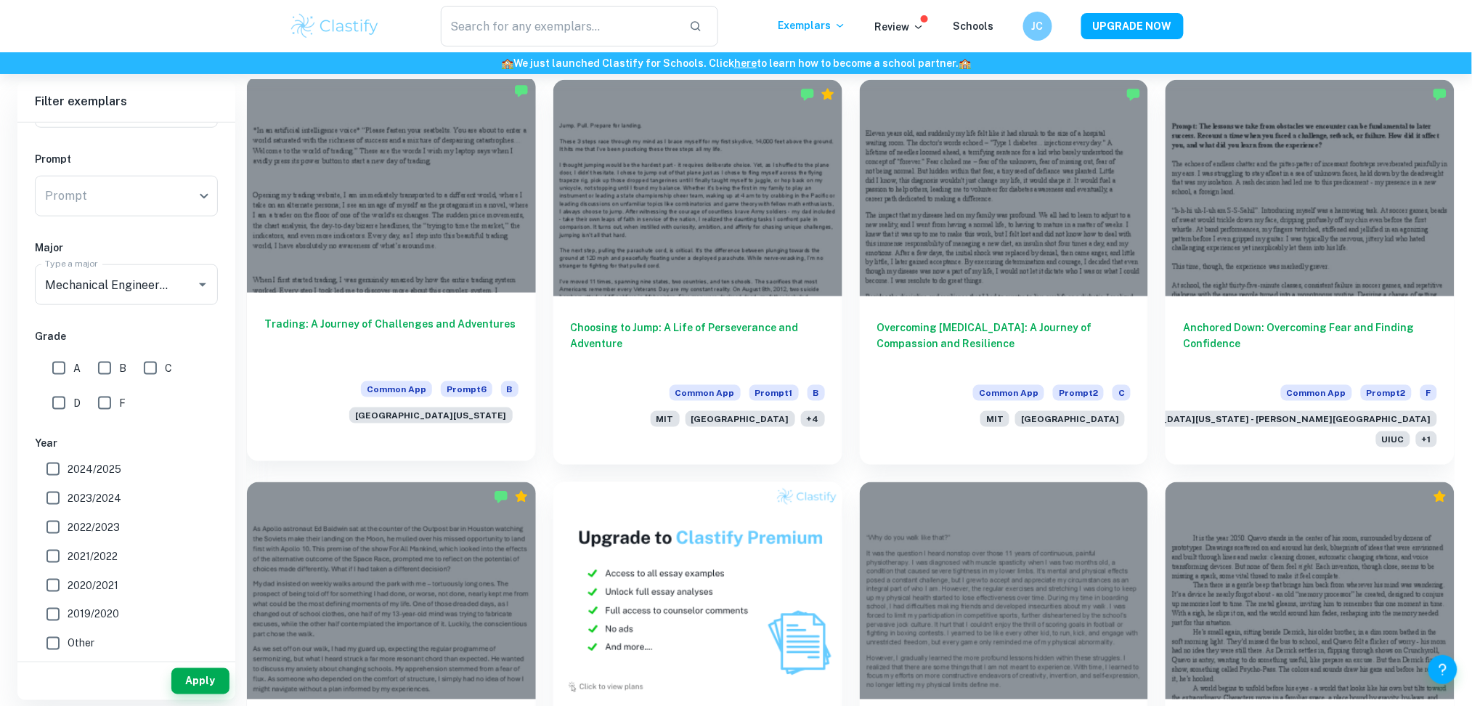
click at [463, 313] on div "Trading: A Journey of Challenges and Adventures Common App Prompt 6 B [GEOGRAPH…" at bounding box center [391, 367] width 289 height 148
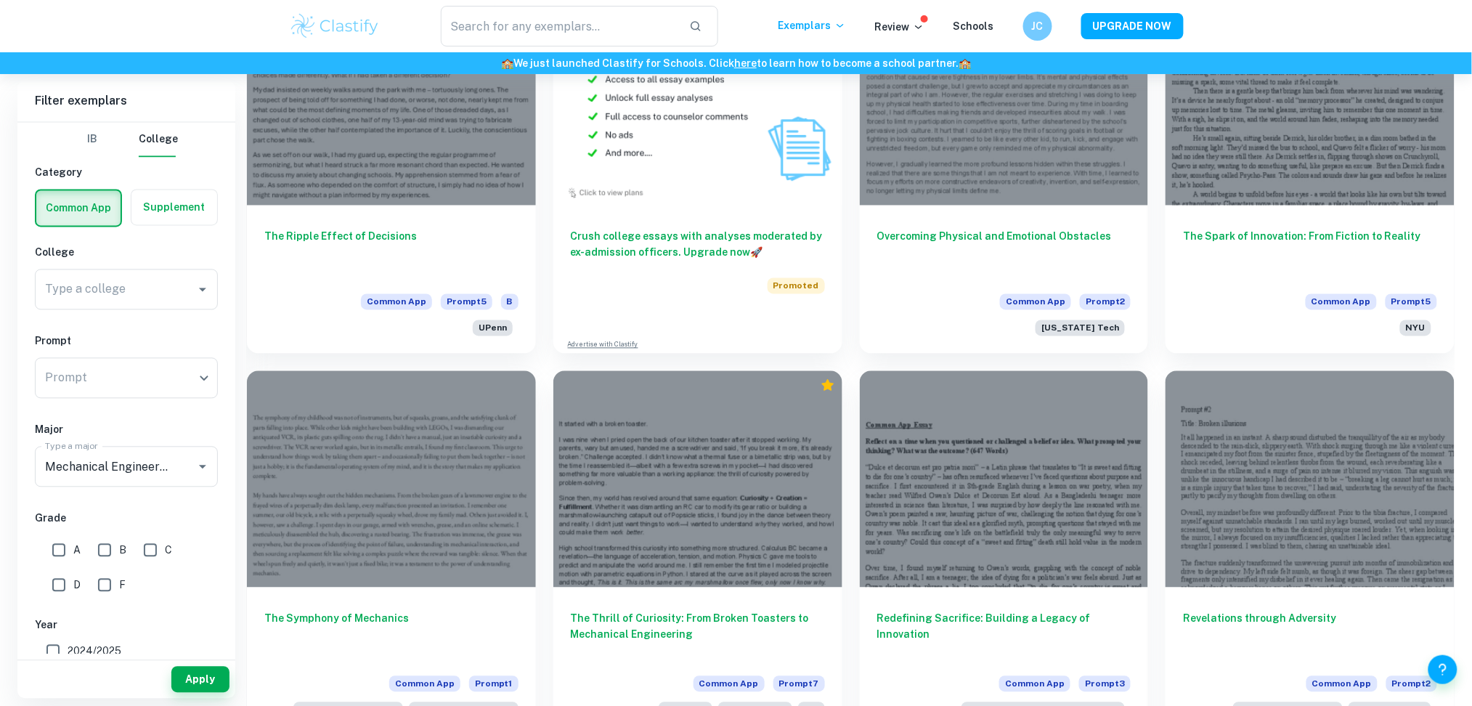
scroll to position [904, 0]
click at [381, 224] on h6 "The Ripple Effect of Decisions" at bounding box center [391, 248] width 254 height 48
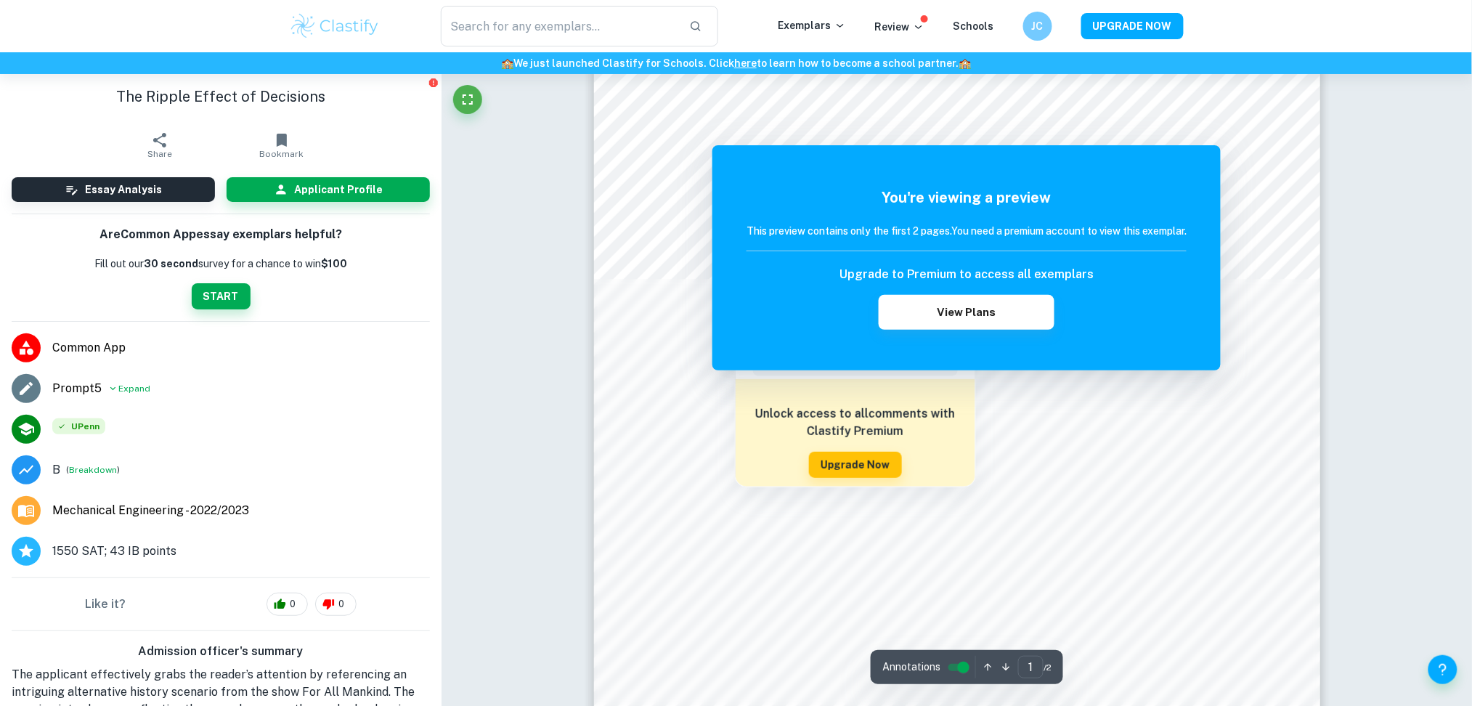
scroll to position [82, 0]
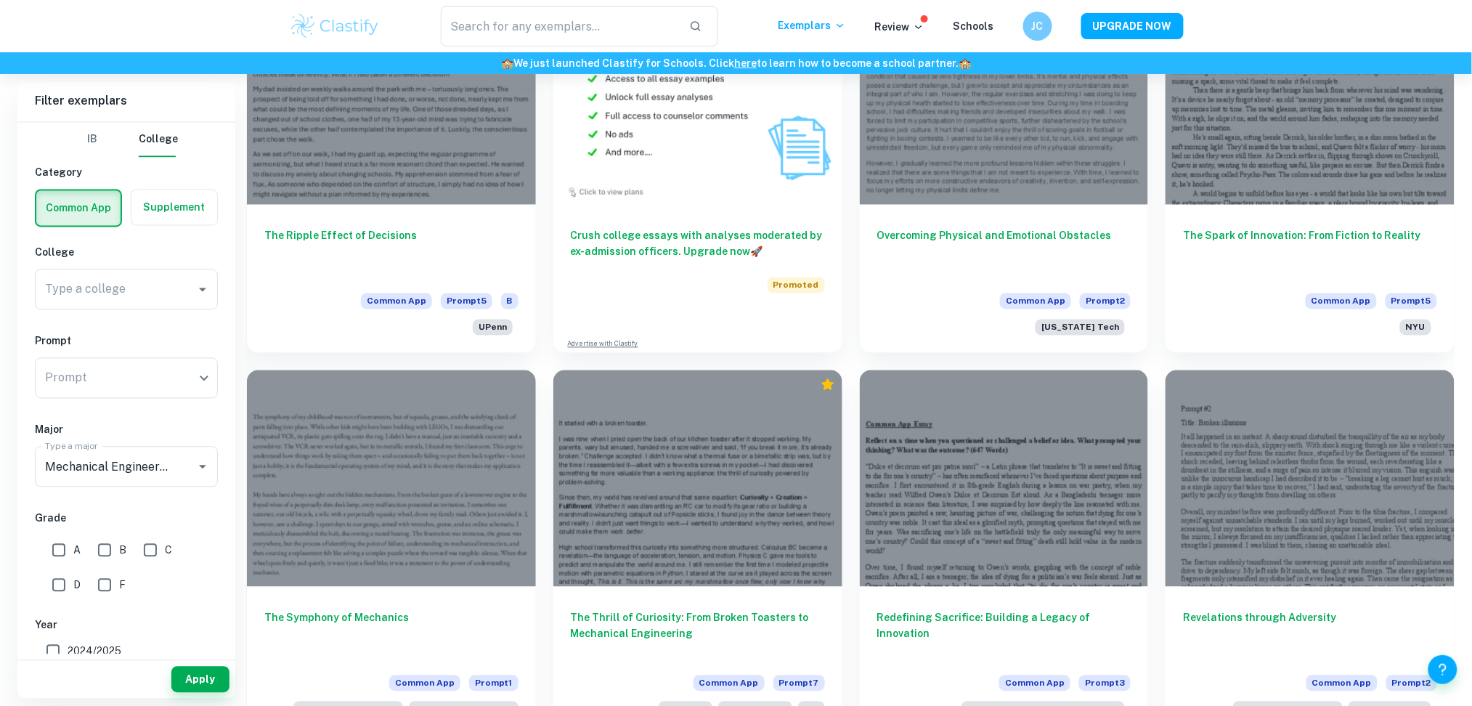
scroll to position [912, 0]
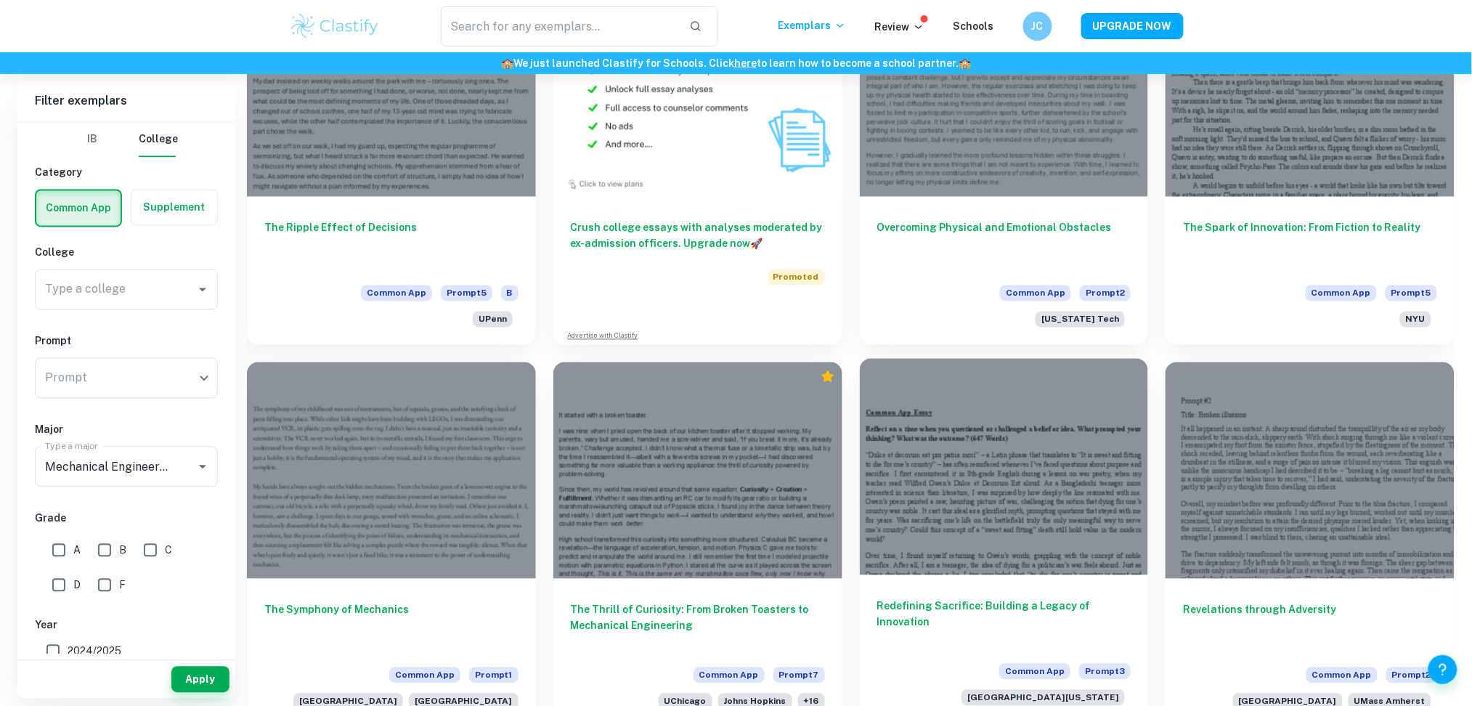
click at [1025, 599] on h6 "Redefining Sacrifice: Building a Legacy of Innovation" at bounding box center [1004, 623] width 254 height 48
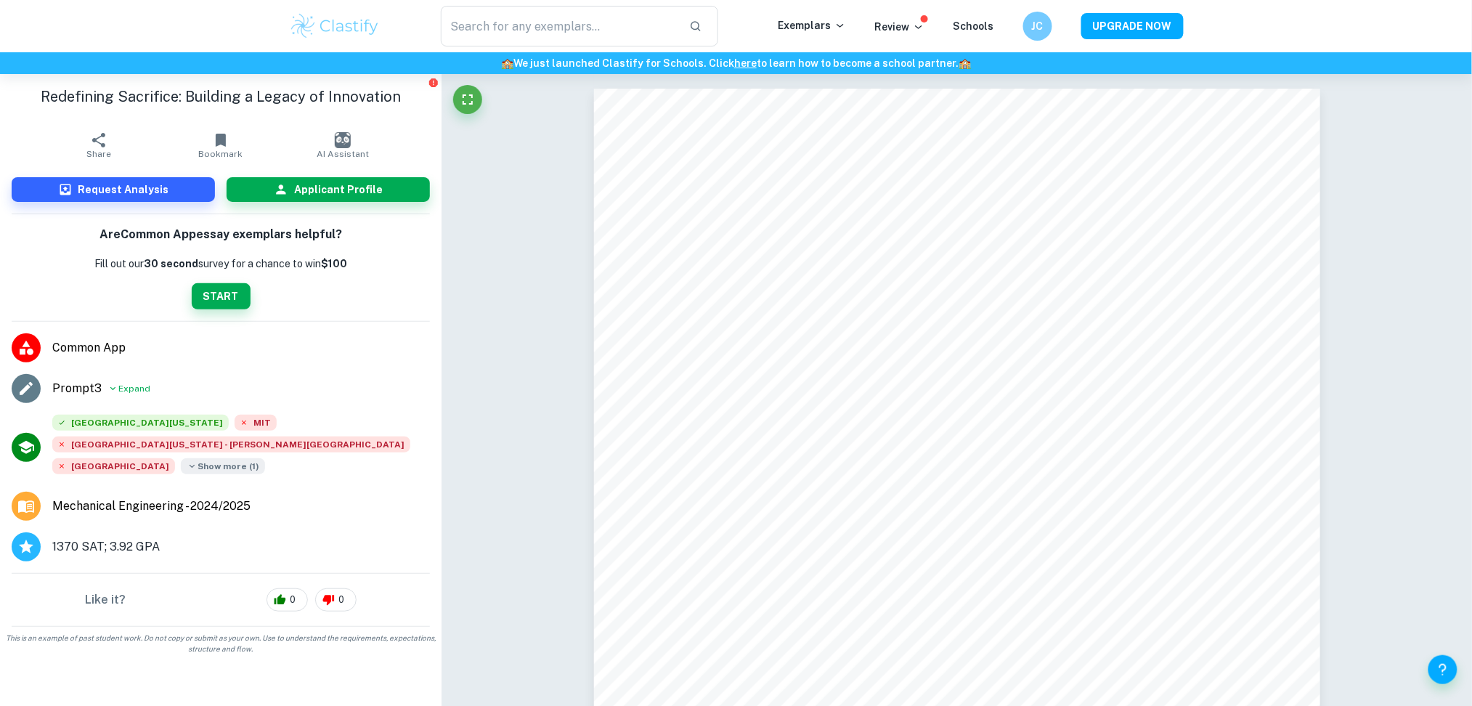
click at [226, 458] on span "Show more ( 1 )" at bounding box center [223, 466] width 84 height 16
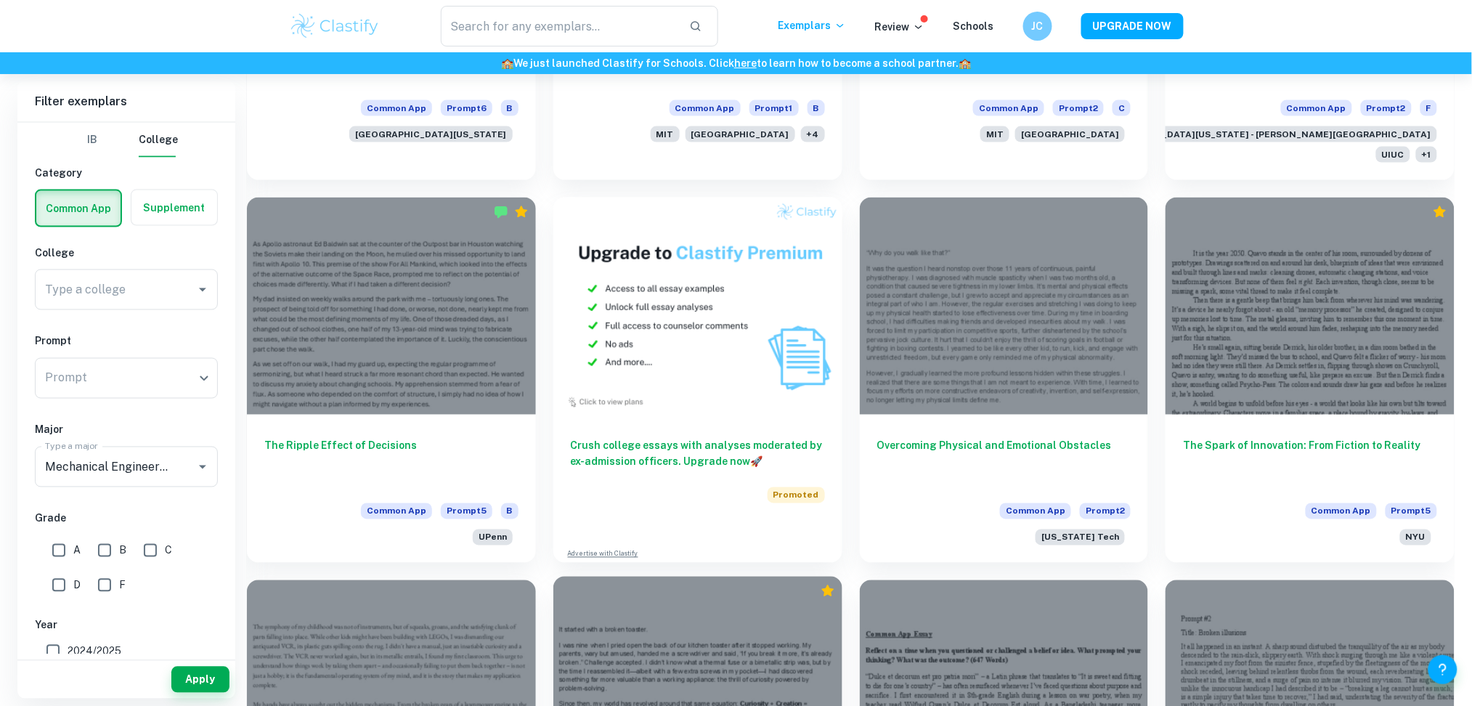
scroll to position [912, 0]
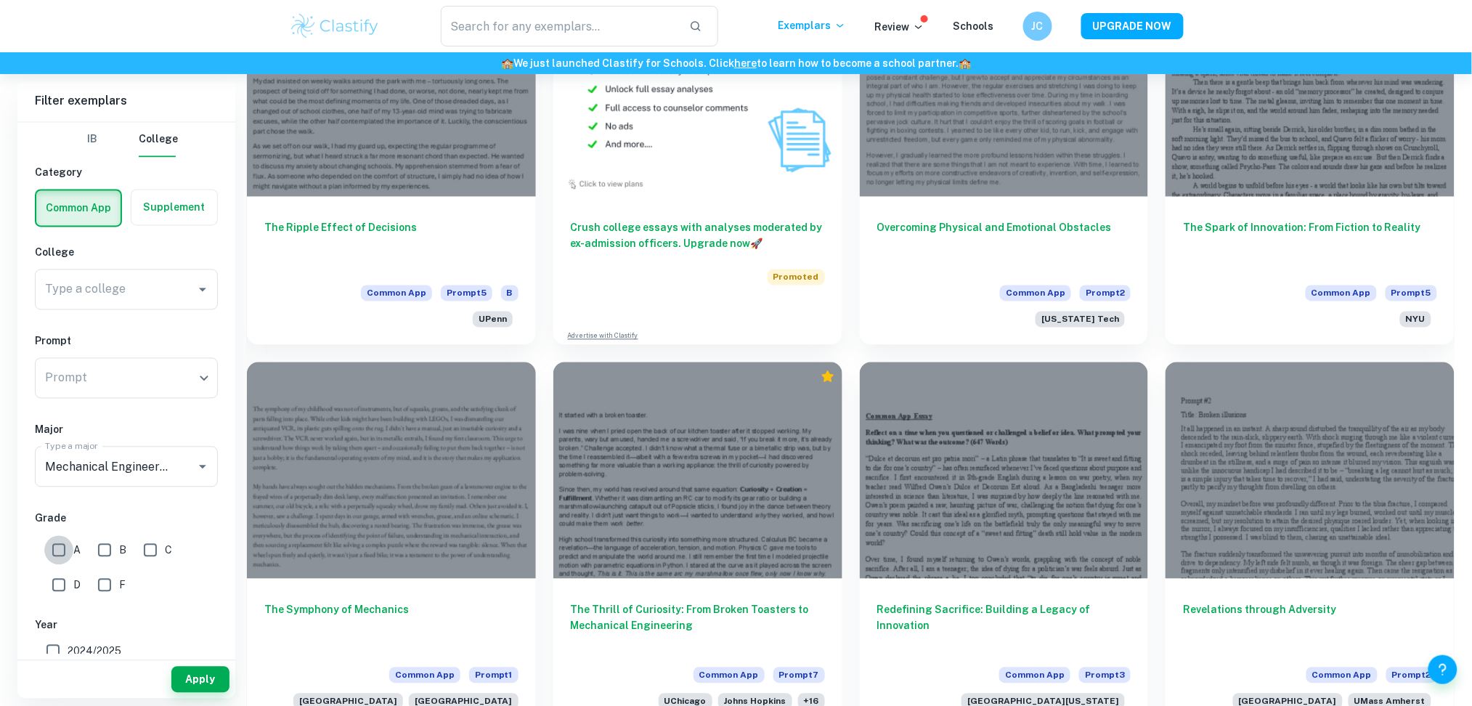
click at [62, 545] on input "A" at bounding box center [58, 550] width 29 height 29
checkbox input "true"
click at [210, 672] on button "Apply" at bounding box center [200, 680] width 58 height 26
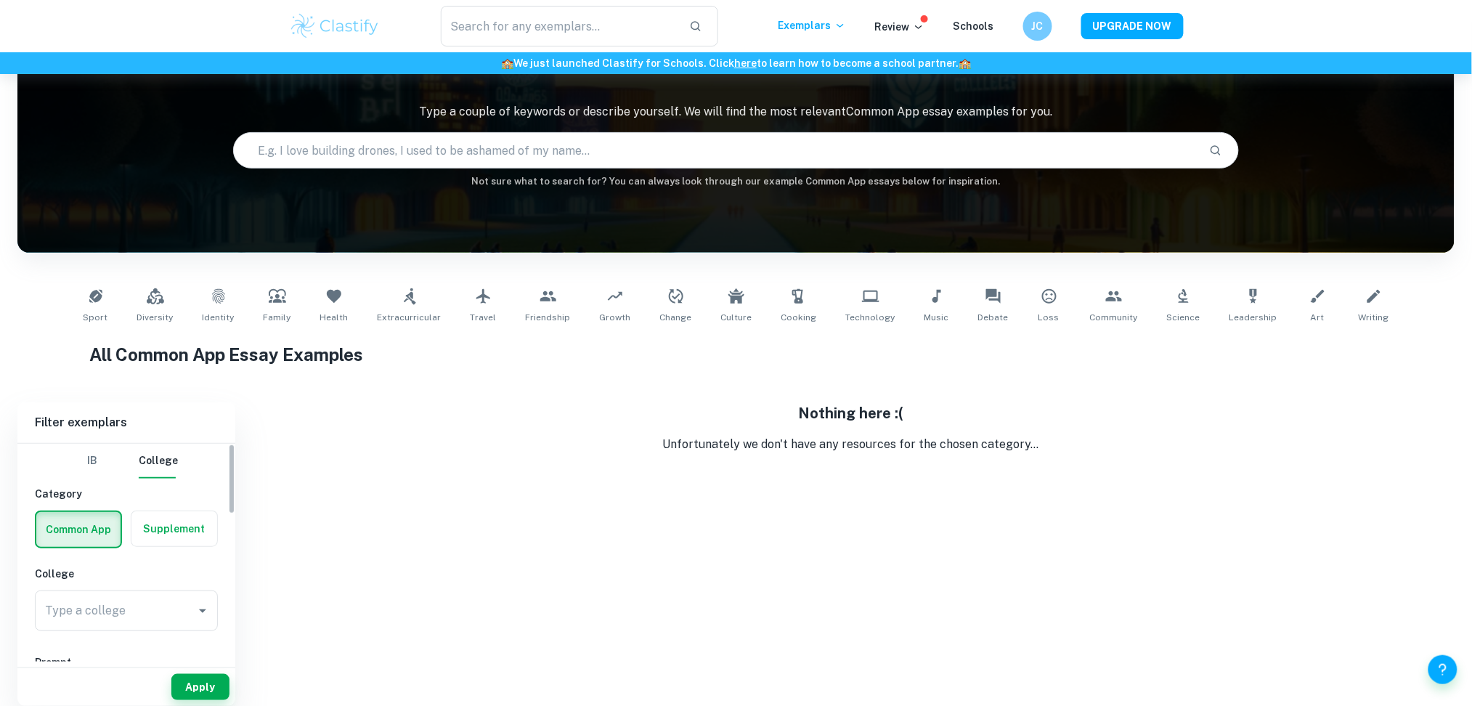
scroll to position [74, 0]
